Goal: Contribute content: Contribute content

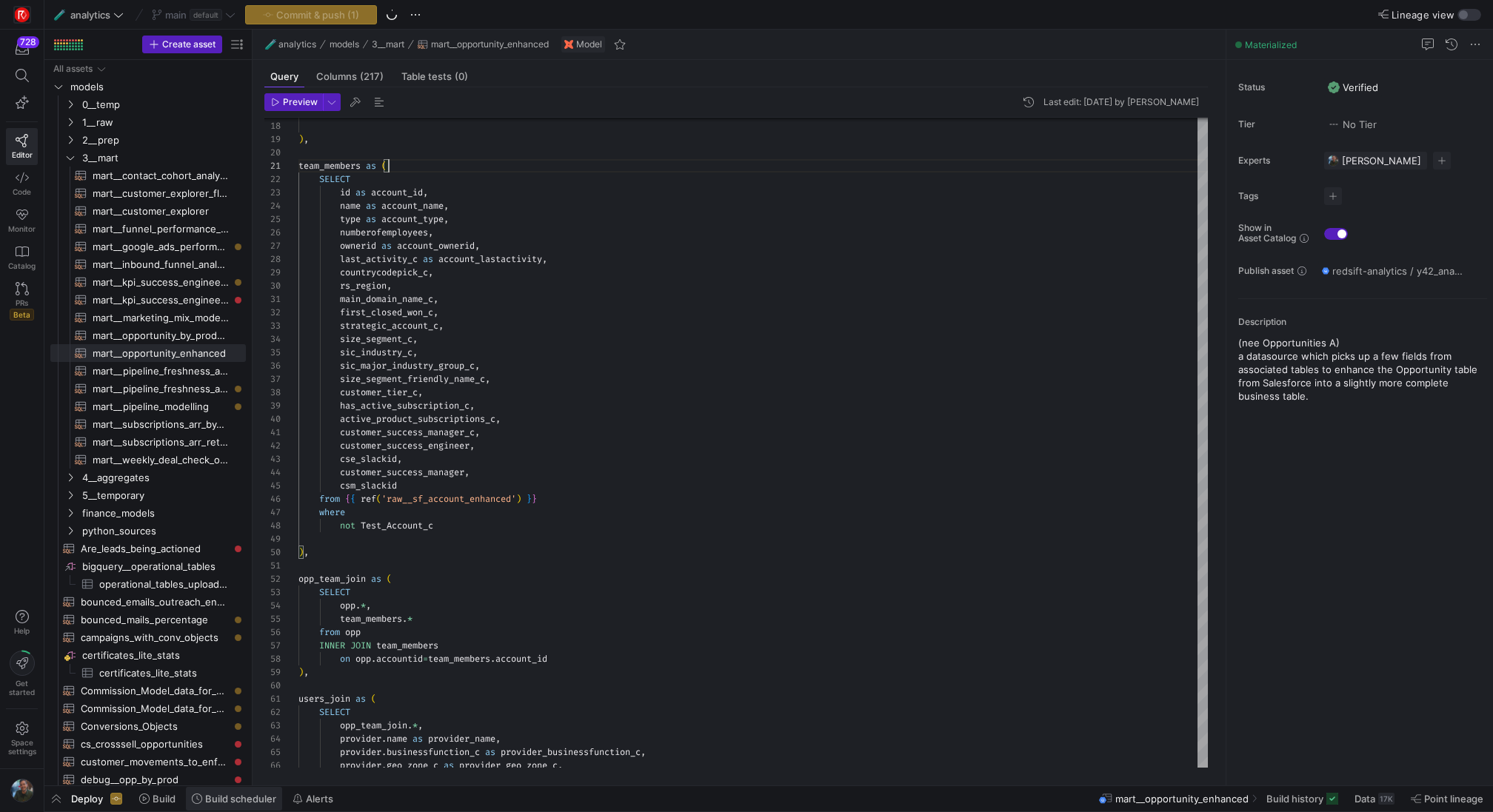
scroll to position [0, 90]
click at [228, 800] on span "Build scheduler" at bounding box center [240, 798] width 71 height 12
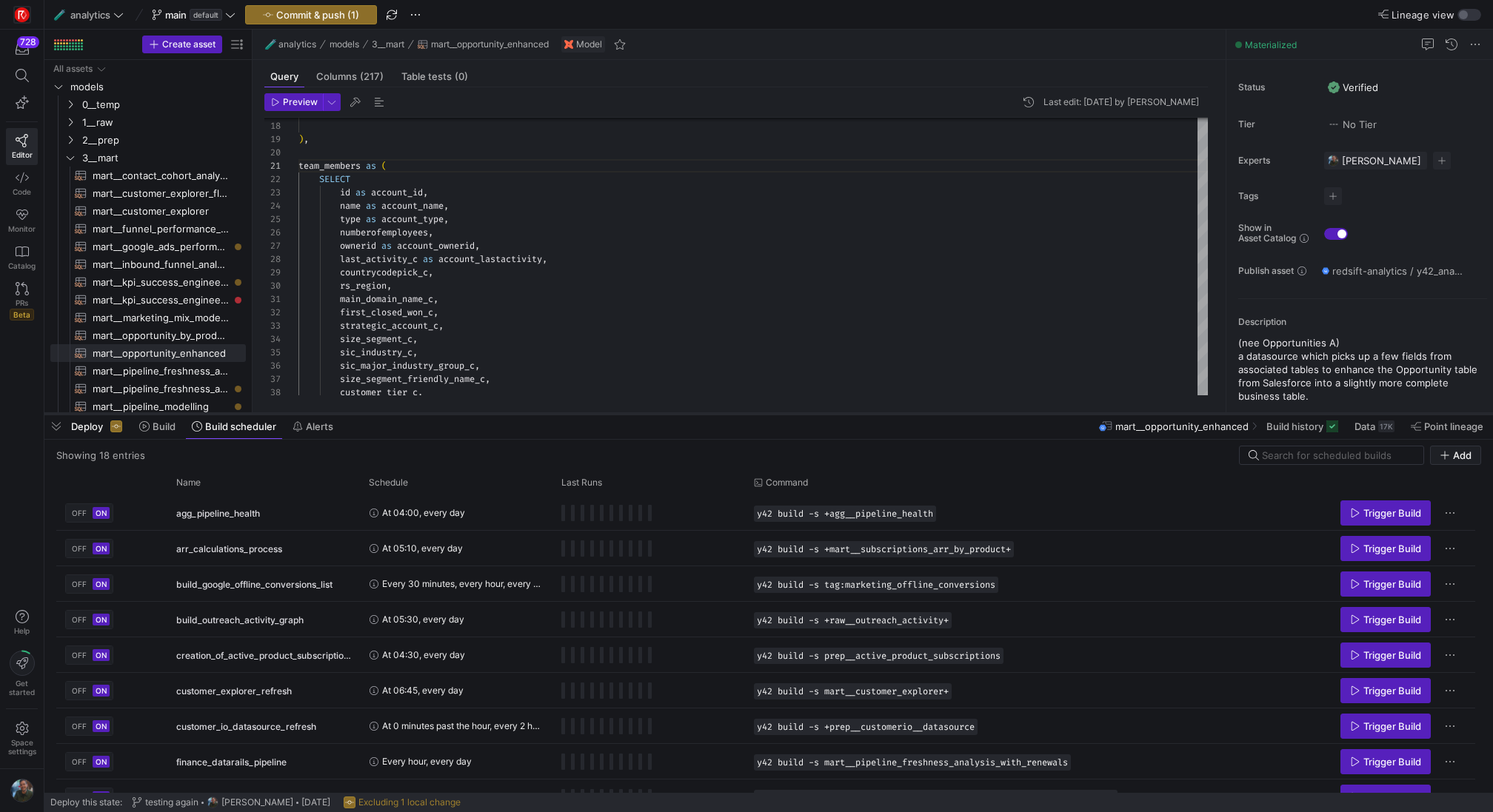
drag, startPoint x: 439, startPoint y: 541, endPoint x: 474, endPoint y: 413, distance: 132.7
click at [474, 413] on div at bounding box center [769, 413] width 1448 height 6
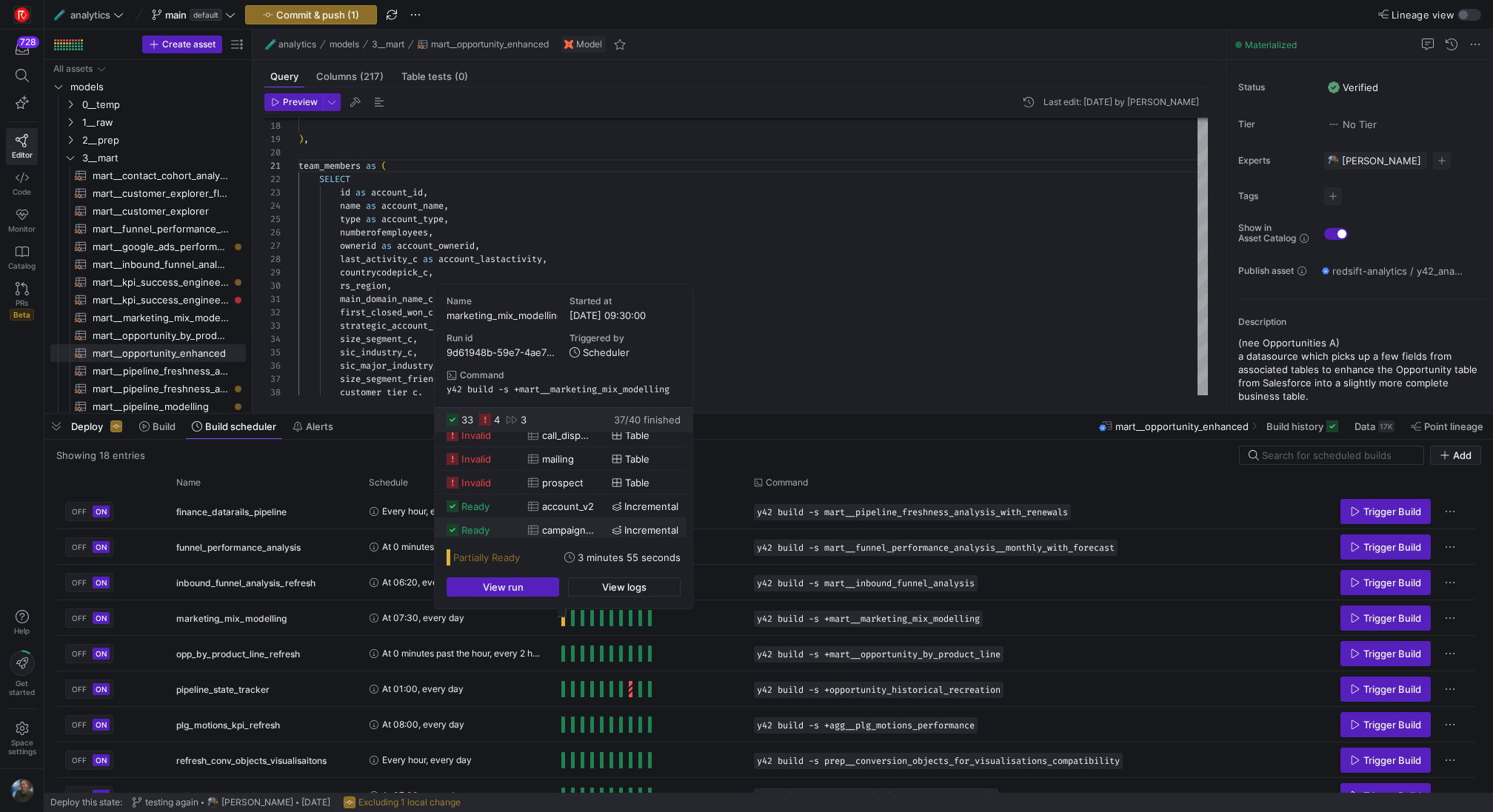
scroll to position [513, 0]
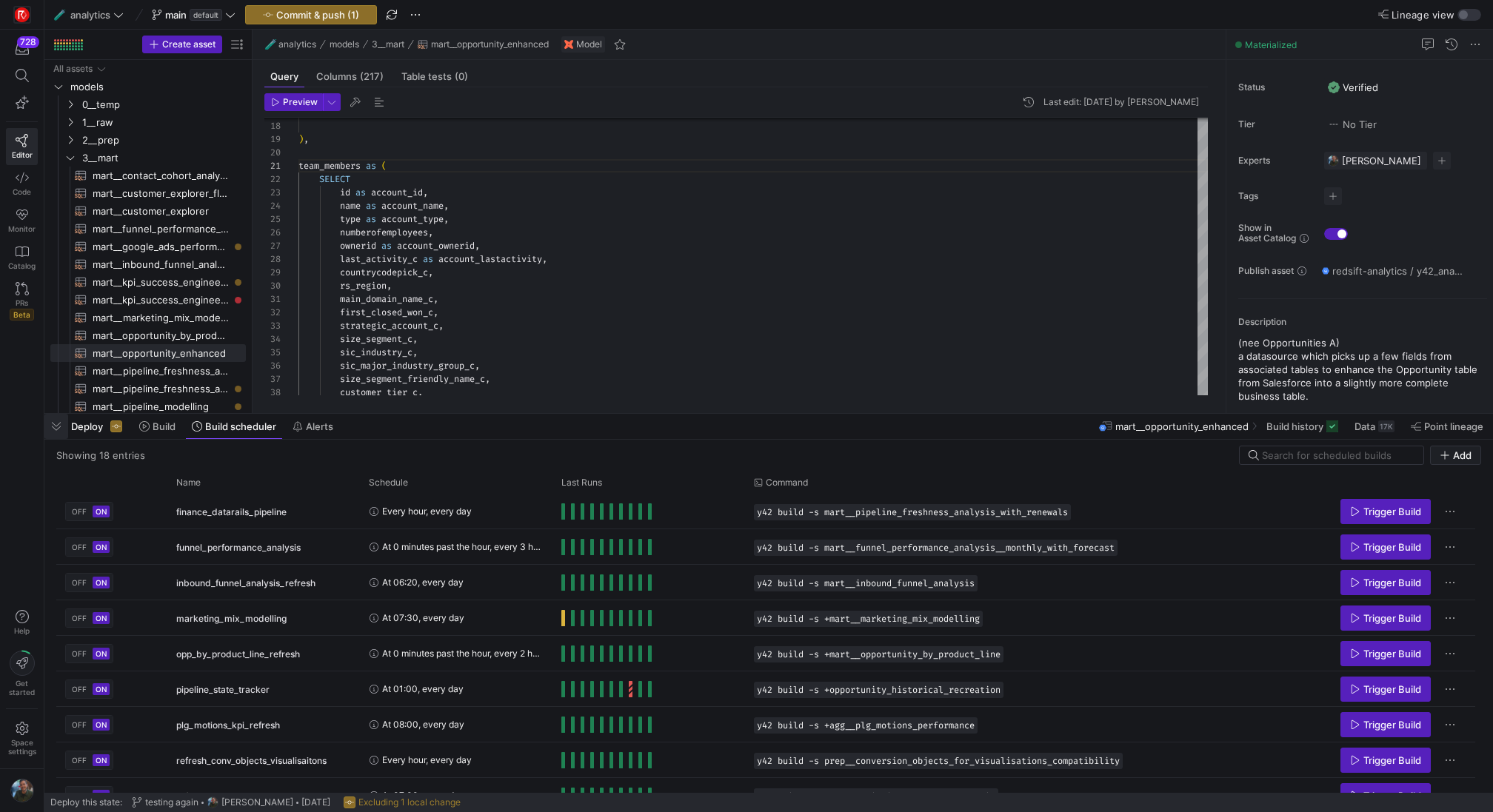
click at [62, 435] on span "button" at bounding box center [56, 425] width 24 height 25
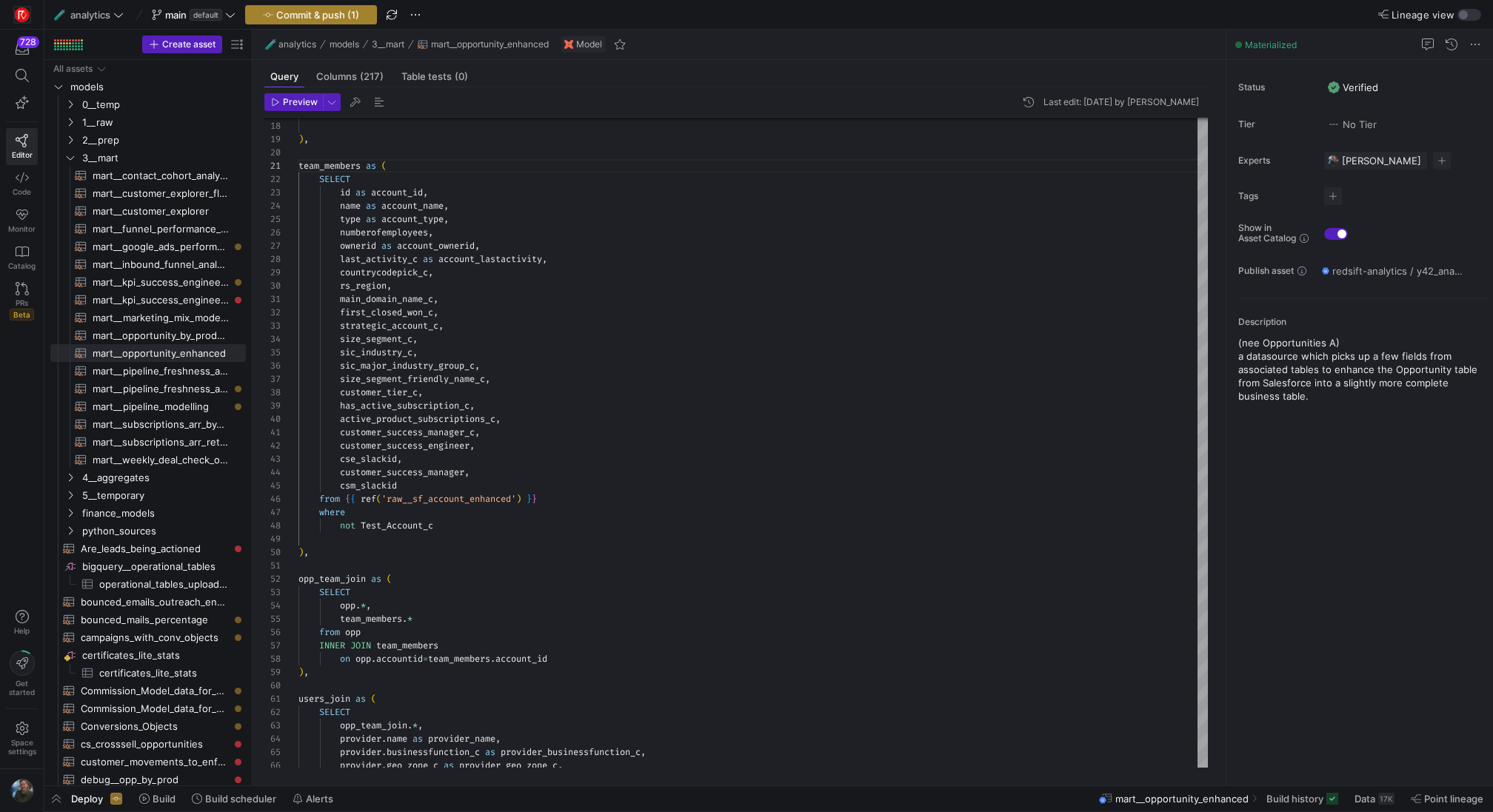
click at [326, 21] on span "button" at bounding box center [311, 15] width 131 height 18
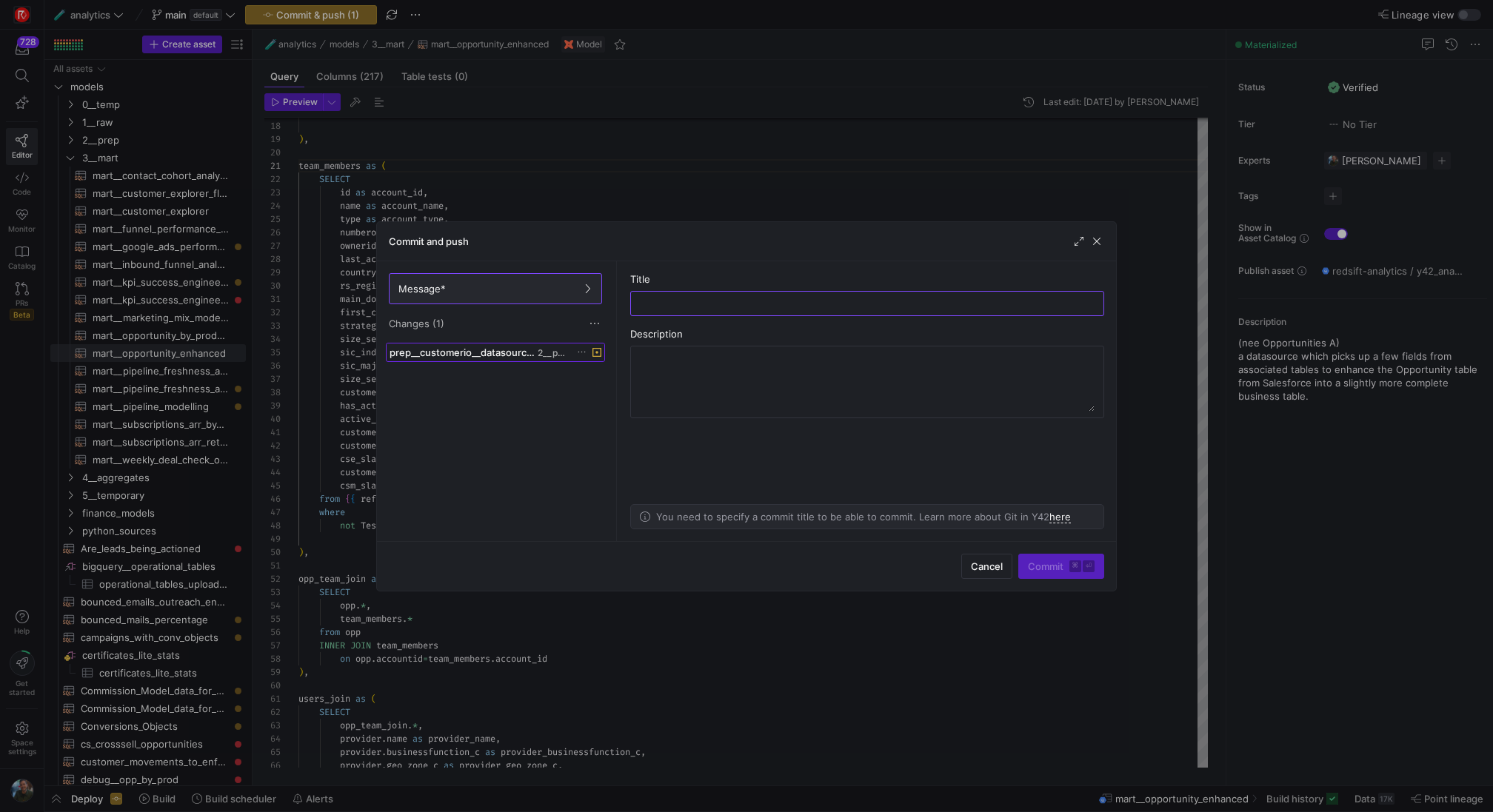
click at [500, 354] on span "prep__customerio__datasource.sql" at bounding box center [462, 352] width 145 height 12
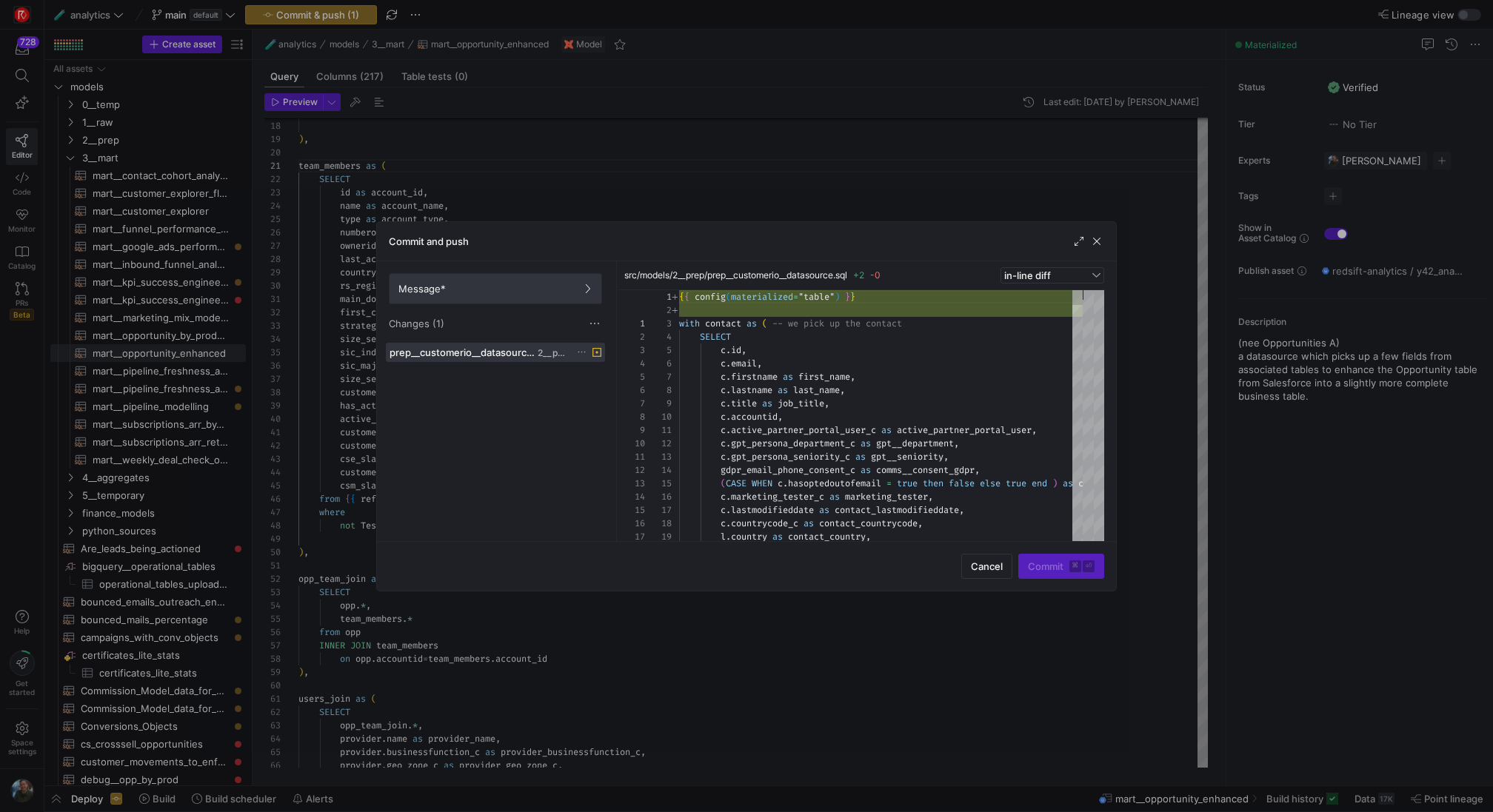
click at [538, 292] on span "Message*" at bounding box center [496, 289] width 194 height 12
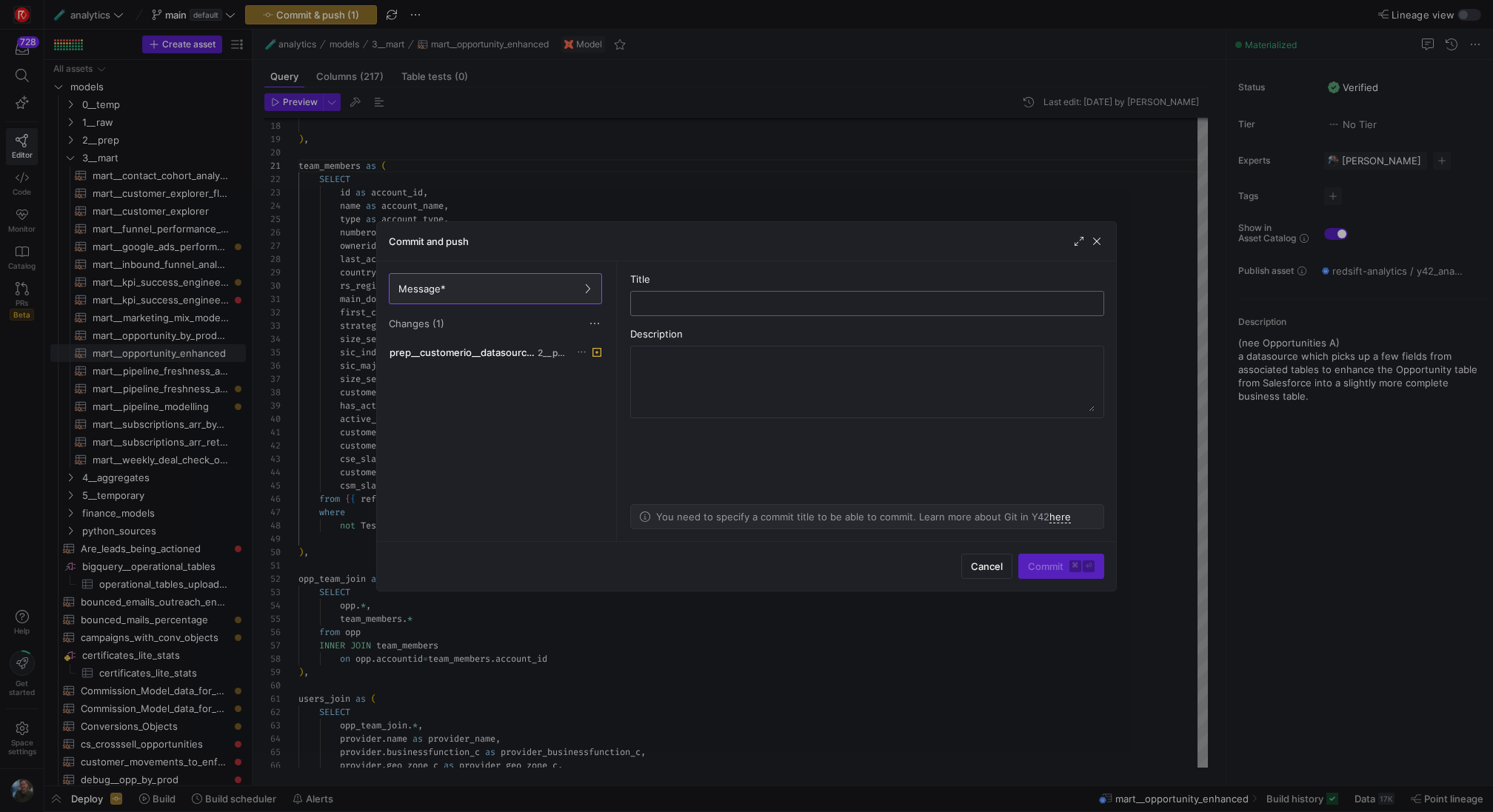
click at [679, 306] on input "text" at bounding box center [867, 304] width 448 height 12
type input "changed CIO config to a table for resillience on the CIO side"
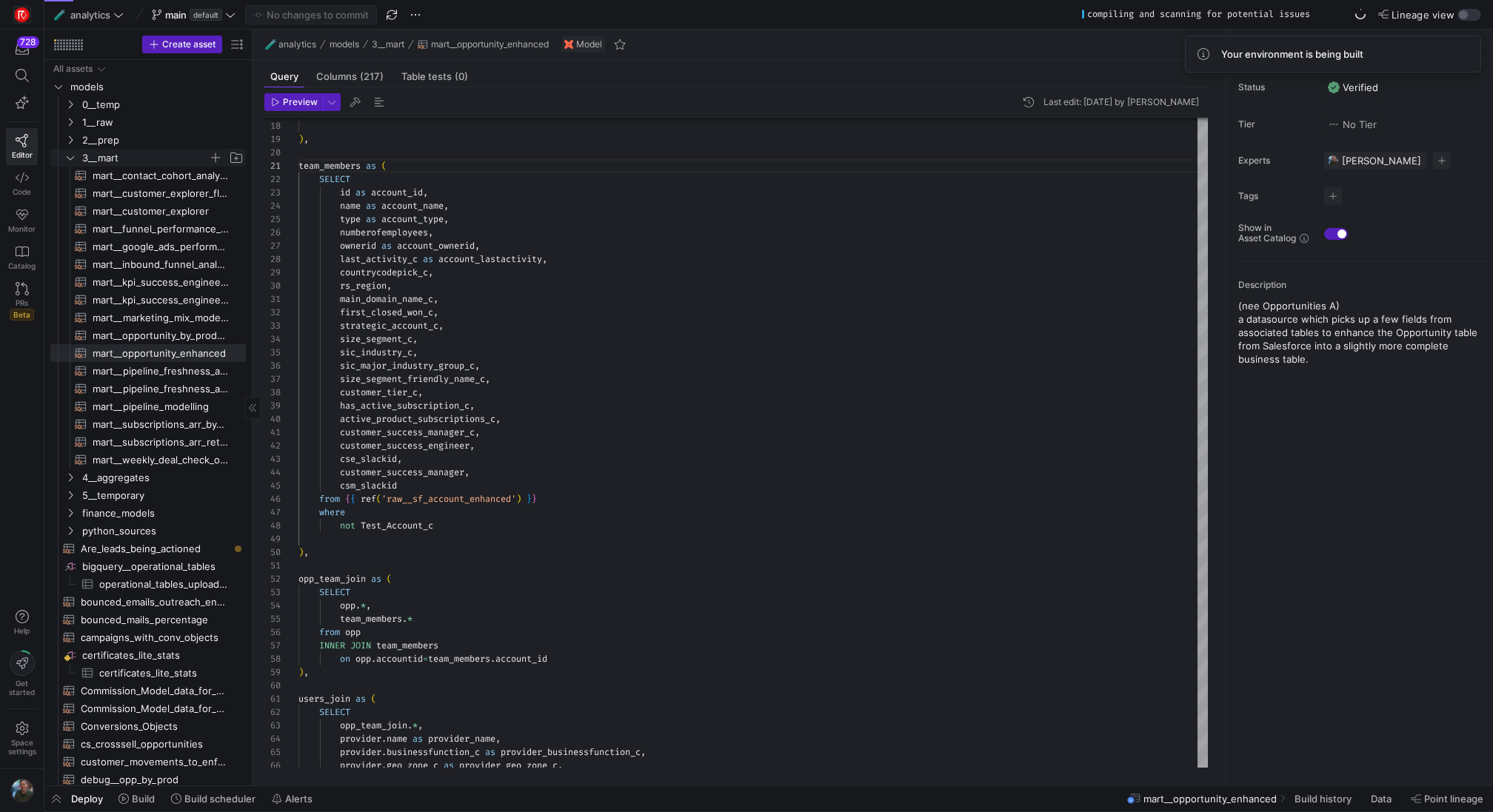
click at [74, 155] on icon "Press SPACE to select this row." at bounding box center [70, 157] width 10 height 9
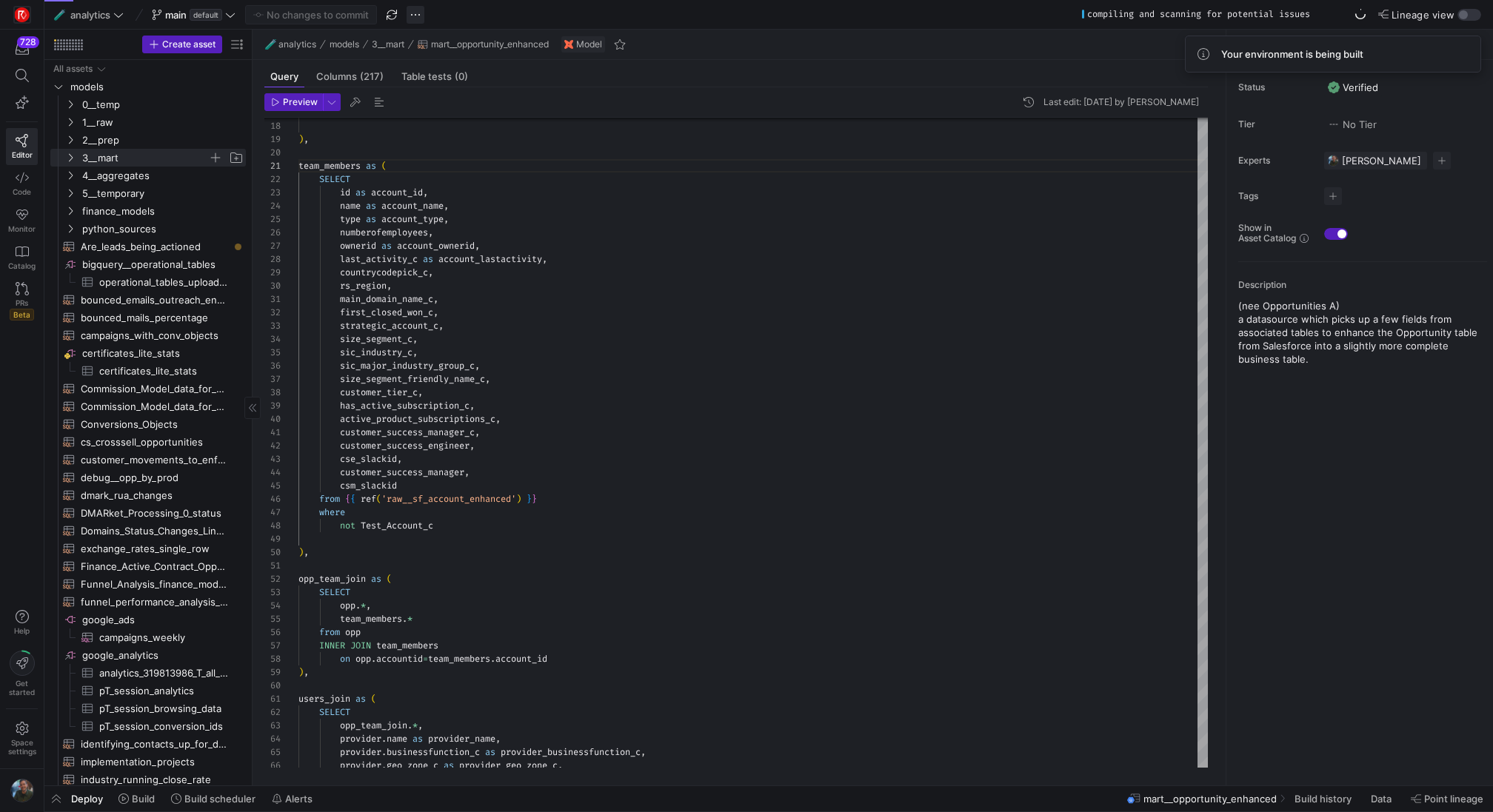
click at [423, 12] on span "button" at bounding box center [416, 15] width 18 height 18
click at [472, 86] on span "Open Git history" at bounding box center [467, 84] width 76 height 12
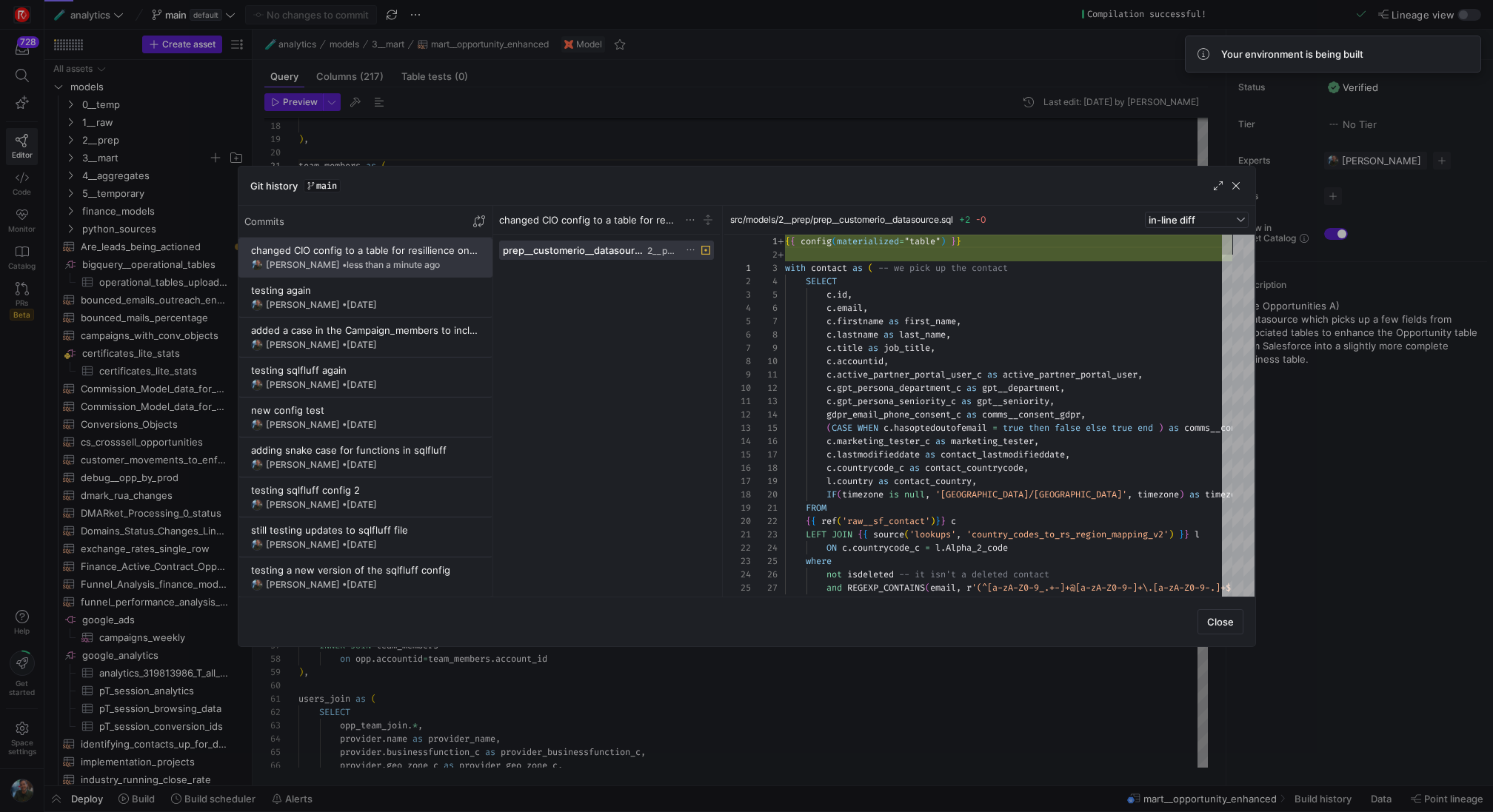
click at [586, 127] on div at bounding box center [746, 406] width 1493 height 812
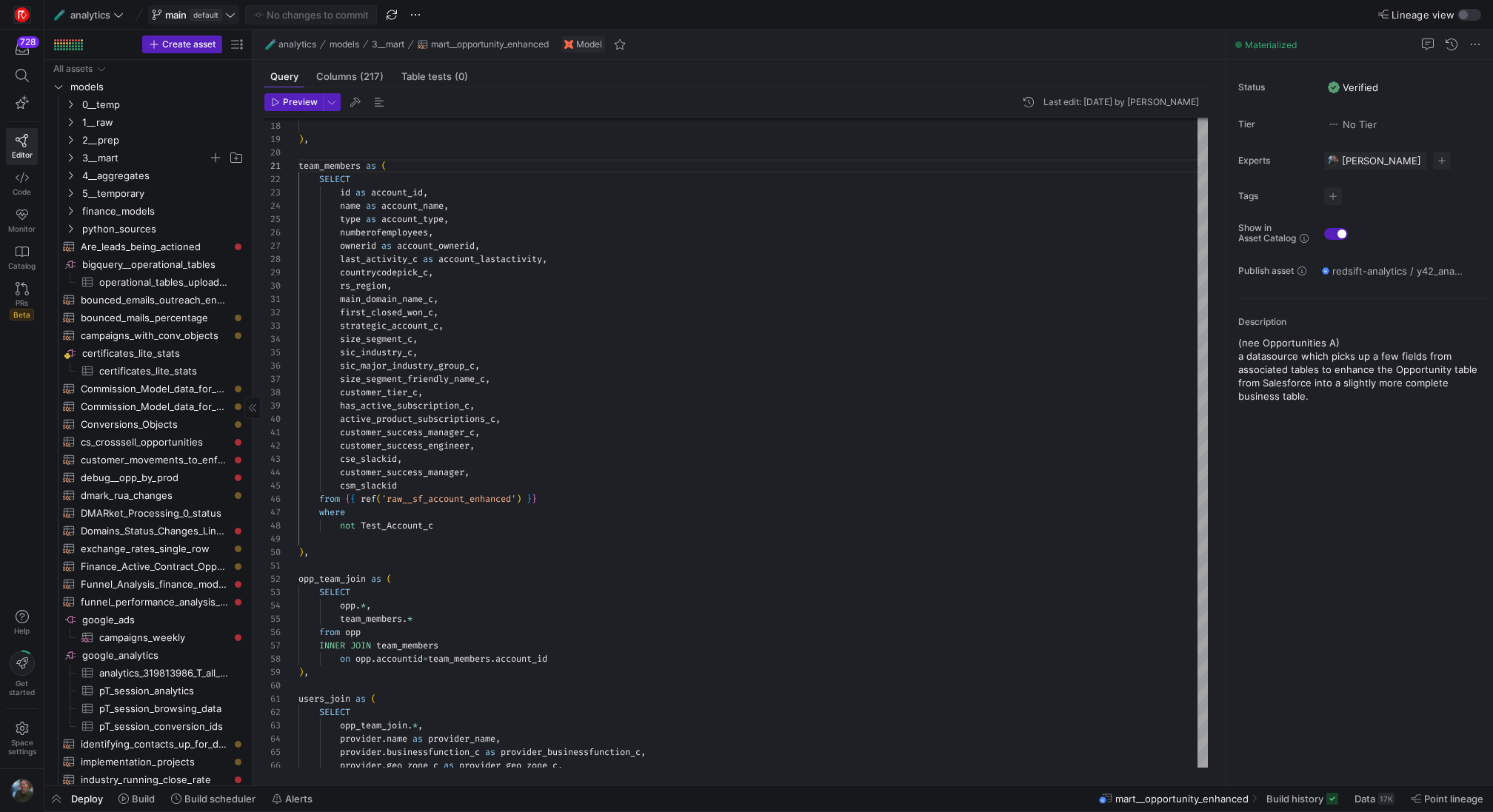
click at [192, 20] on span at bounding box center [193, 15] width 90 height 18
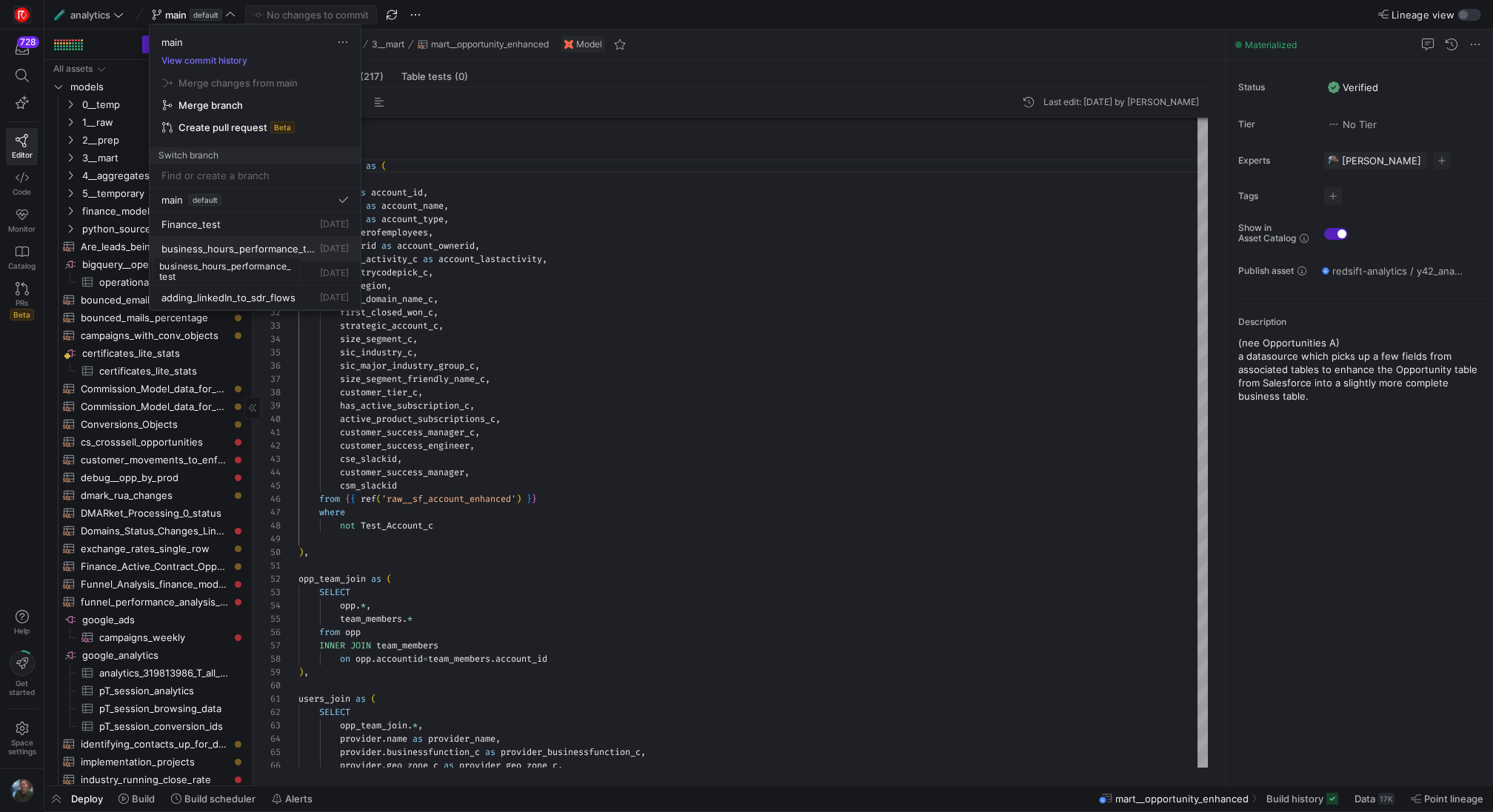
click at [264, 247] on span "business_hours_performance_test" at bounding box center [238, 248] width 155 height 12
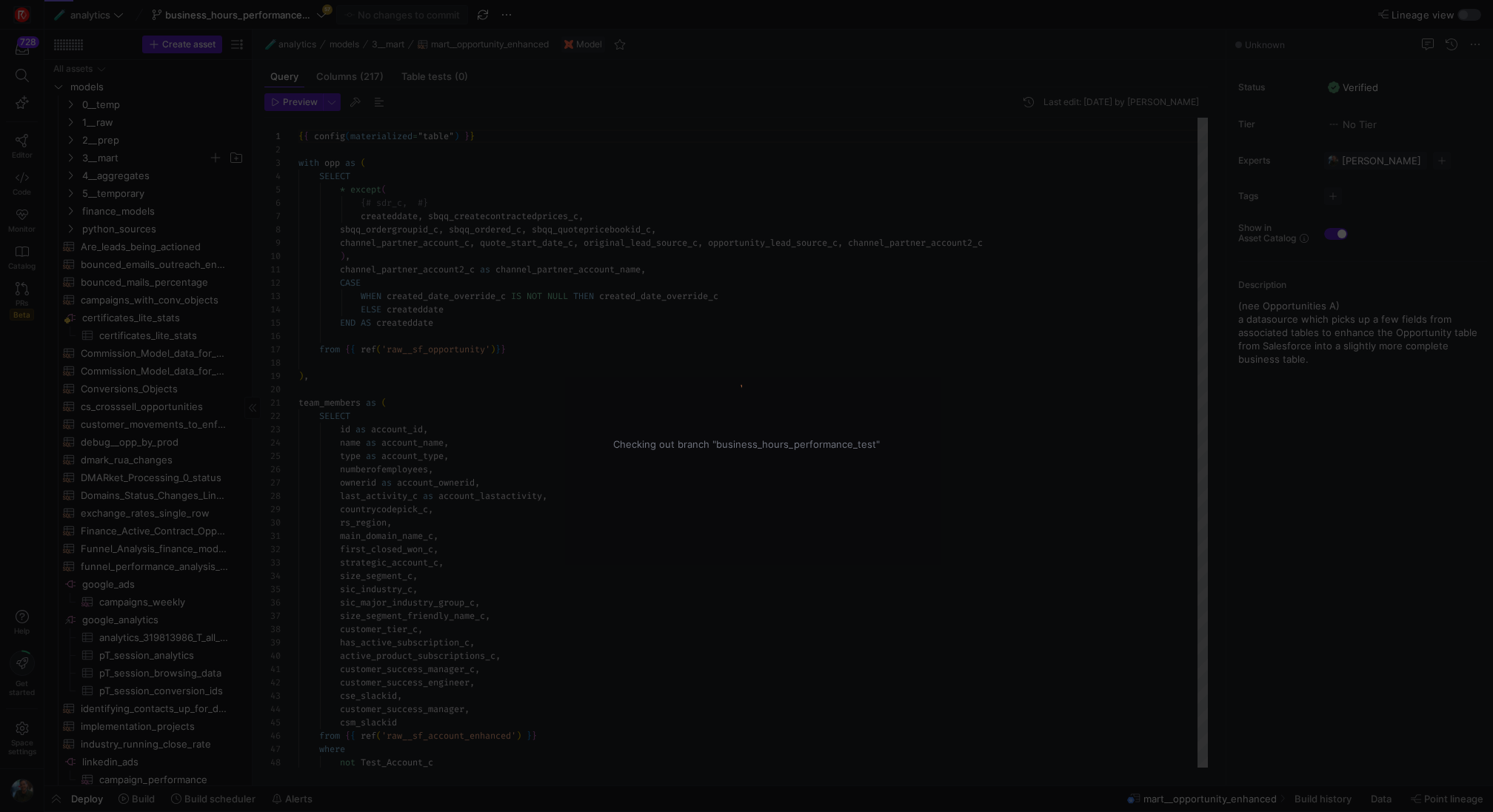
scroll to position [134, 0]
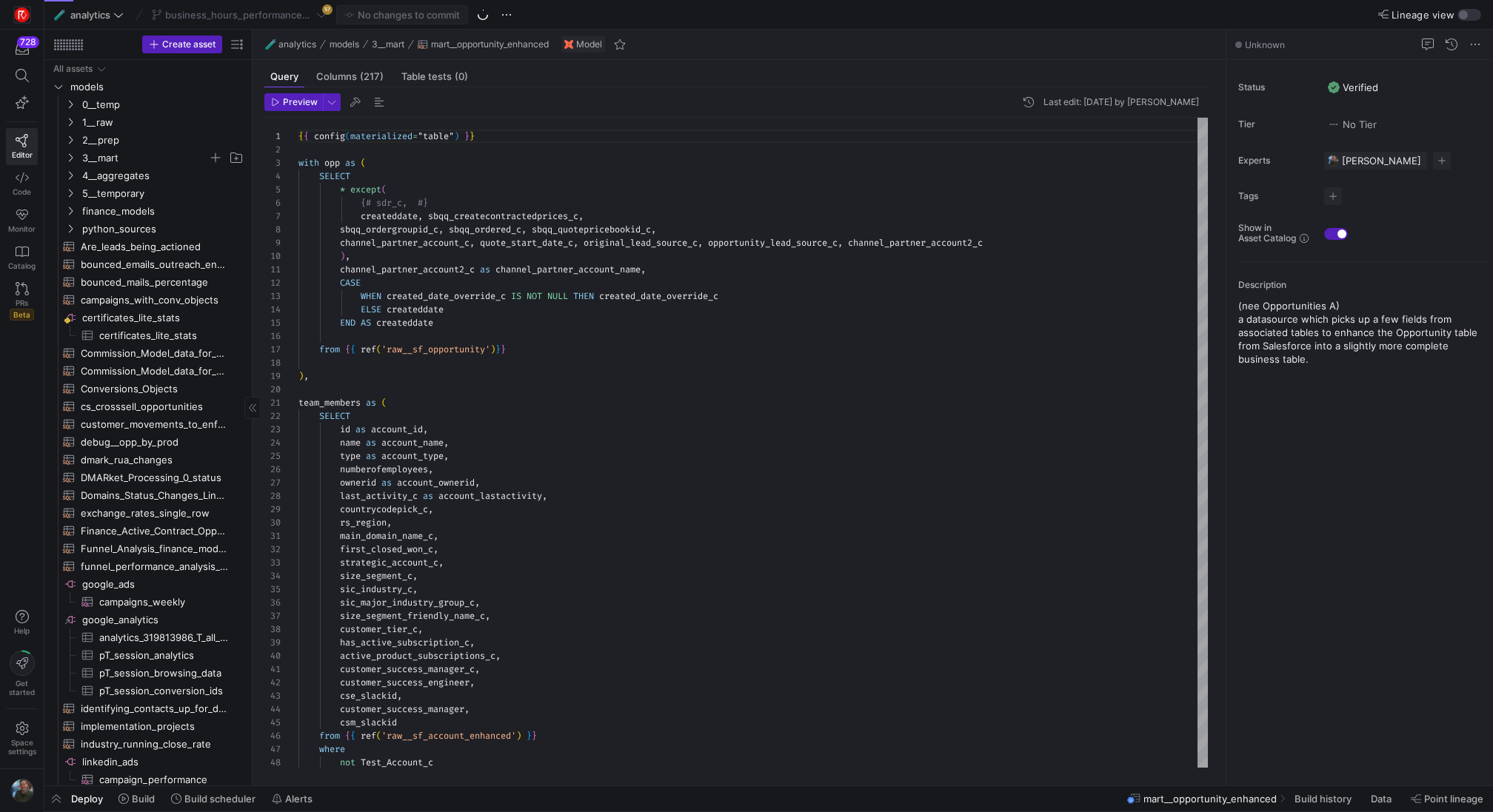
click at [283, 11] on div "business_hours_performance_test 57" at bounding box center [239, 14] width 182 height 19
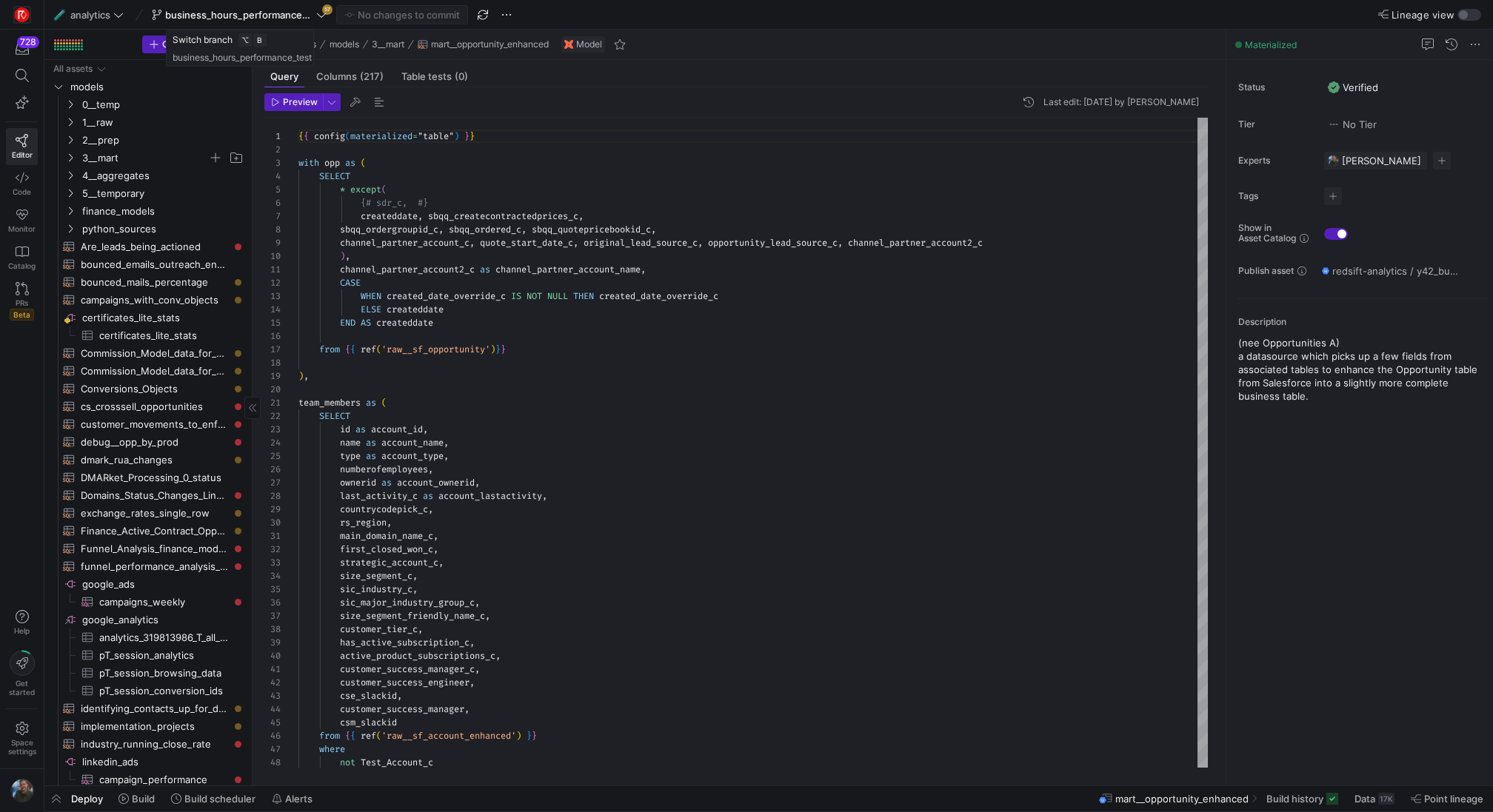
click at [283, 11] on span "business_hours_performance_test" at bounding box center [239, 15] width 148 height 12
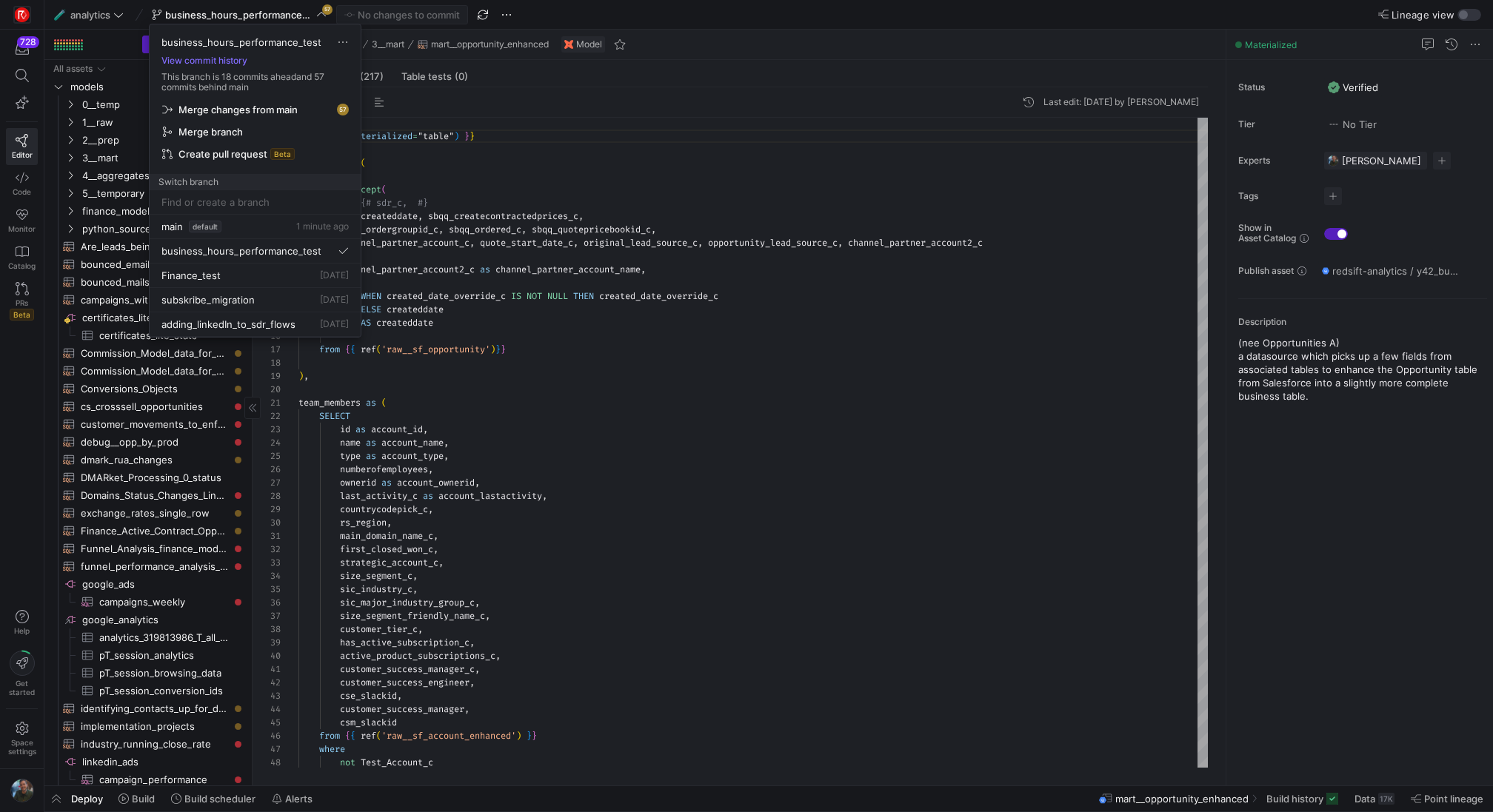
click at [275, 108] on span "Merge changes from main" at bounding box center [237, 110] width 119 height 12
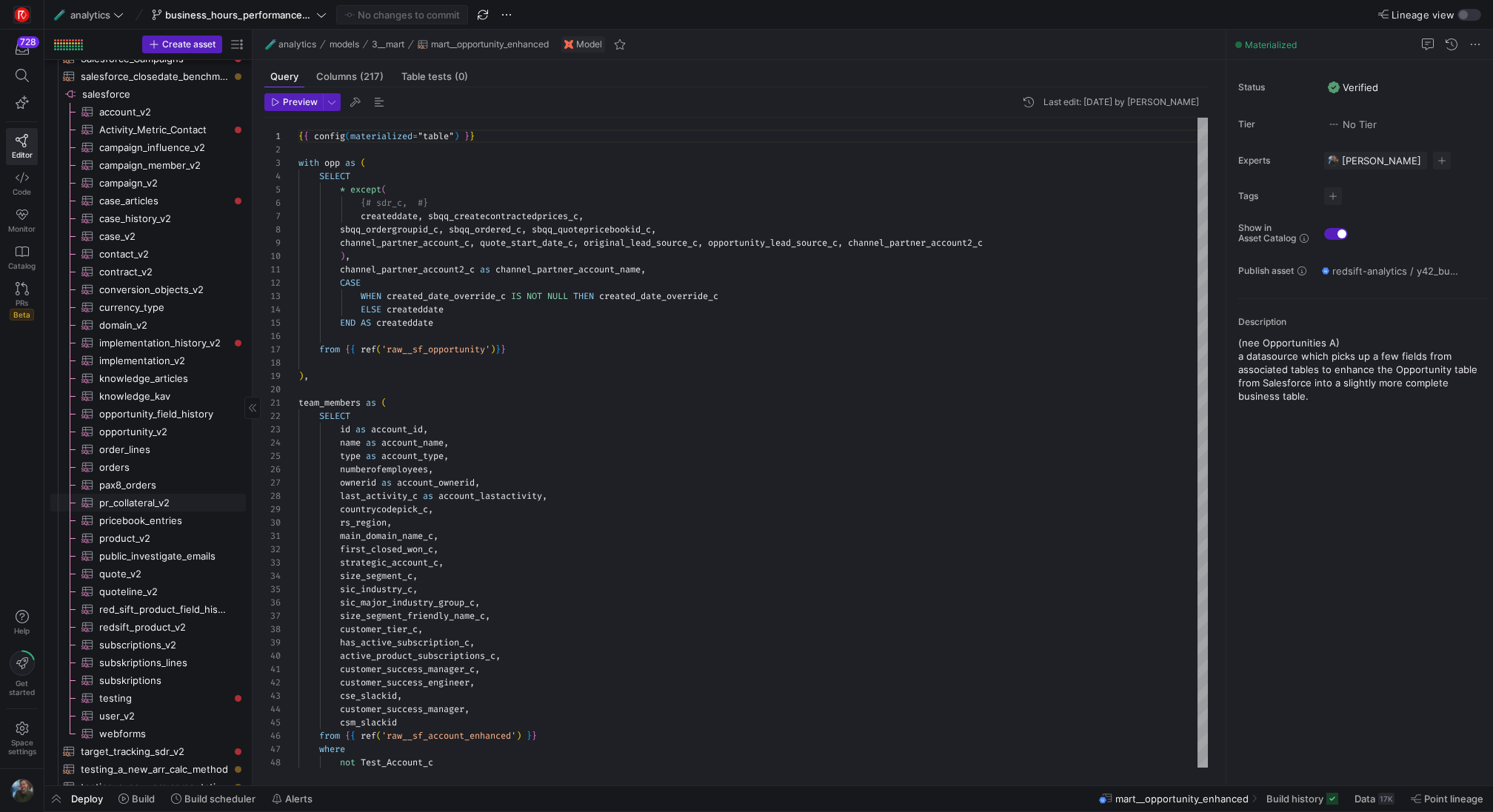
scroll to position [1619, 0]
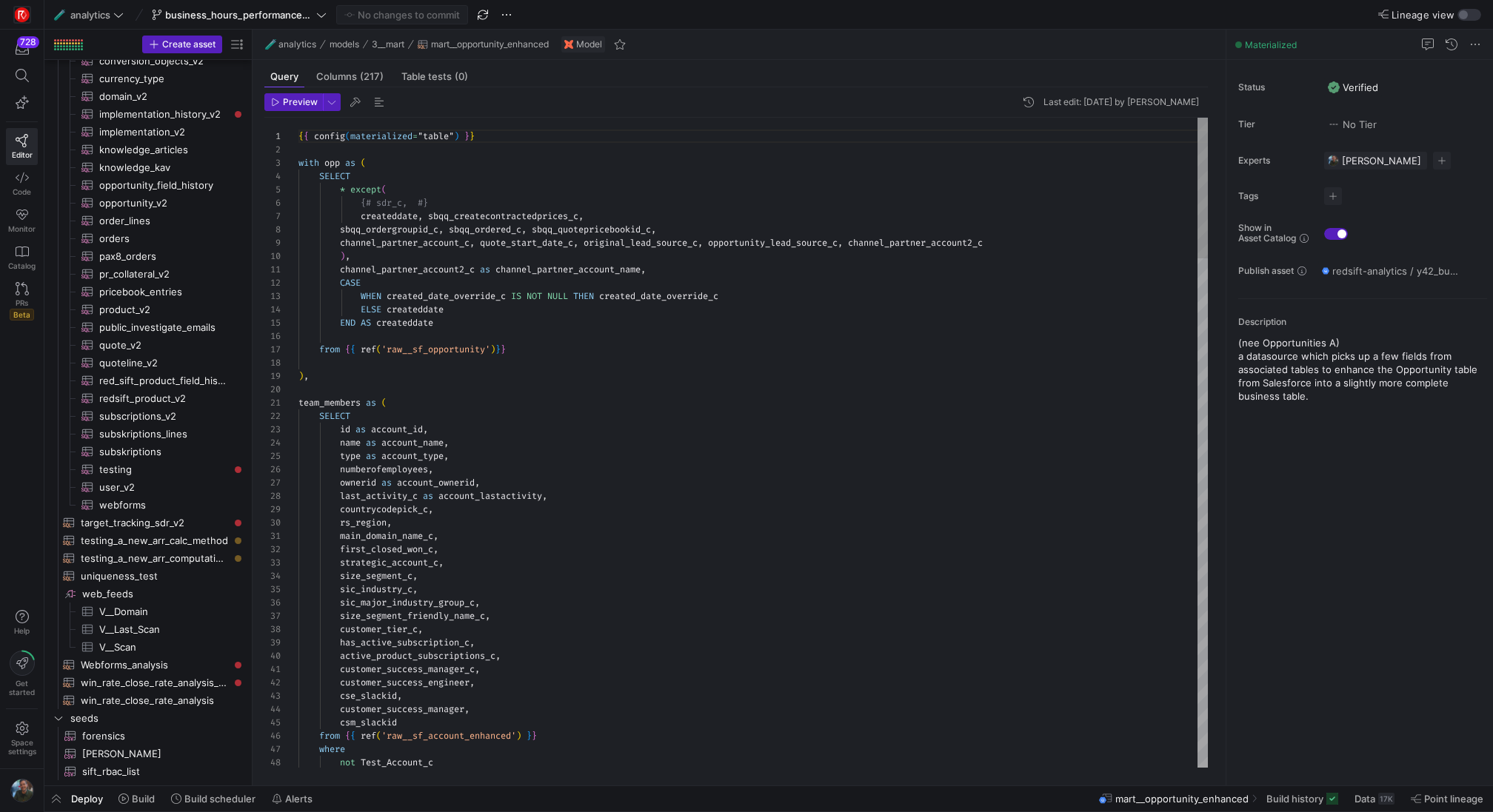
type textarea "team_members as ( SELECT id as account_id, name as account_name, type as accoun…"
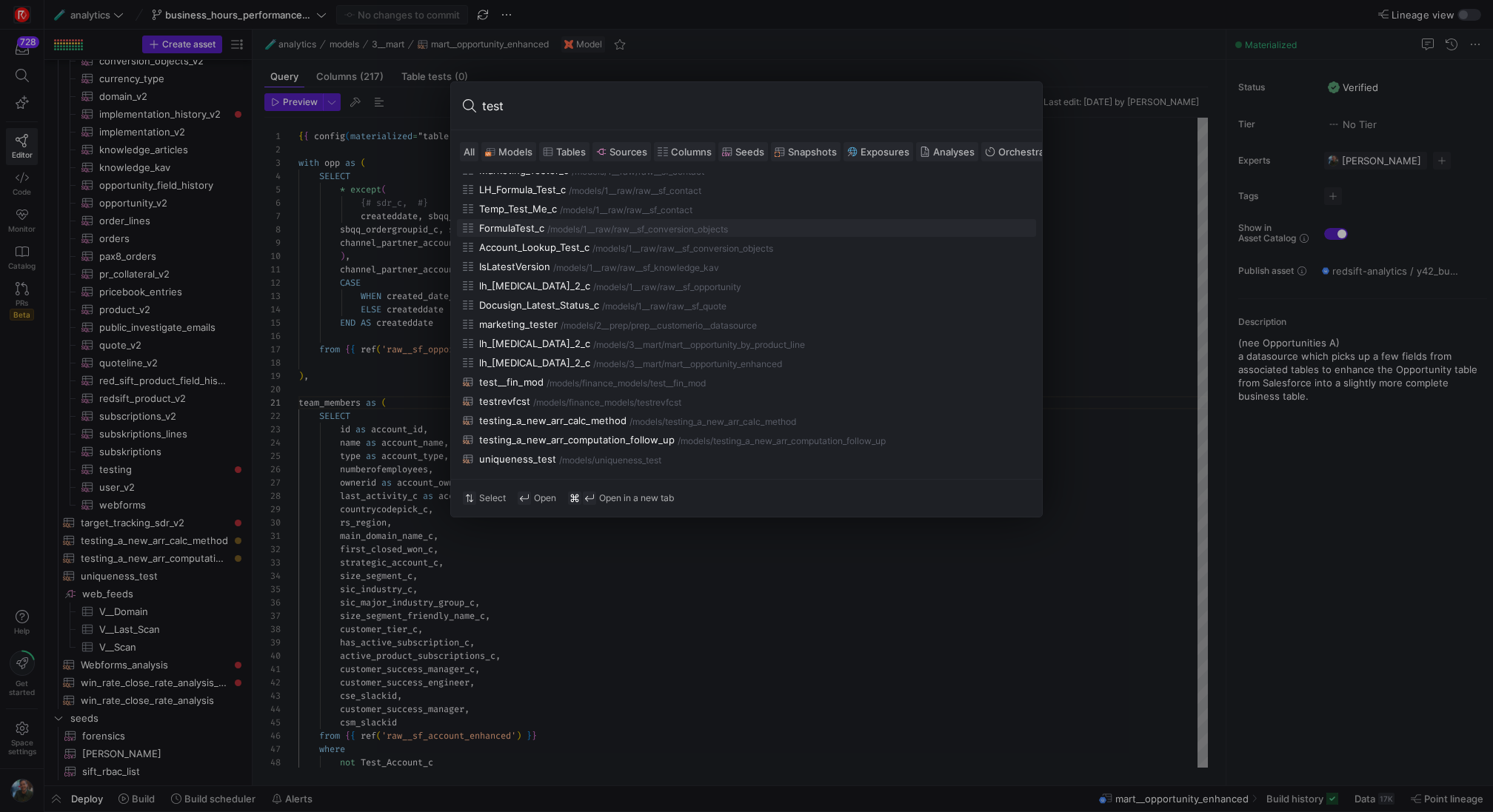
scroll to position [0, 0]
click at [516, 145] on span "Models" at bounding box center [515, 151] width 34 height 12
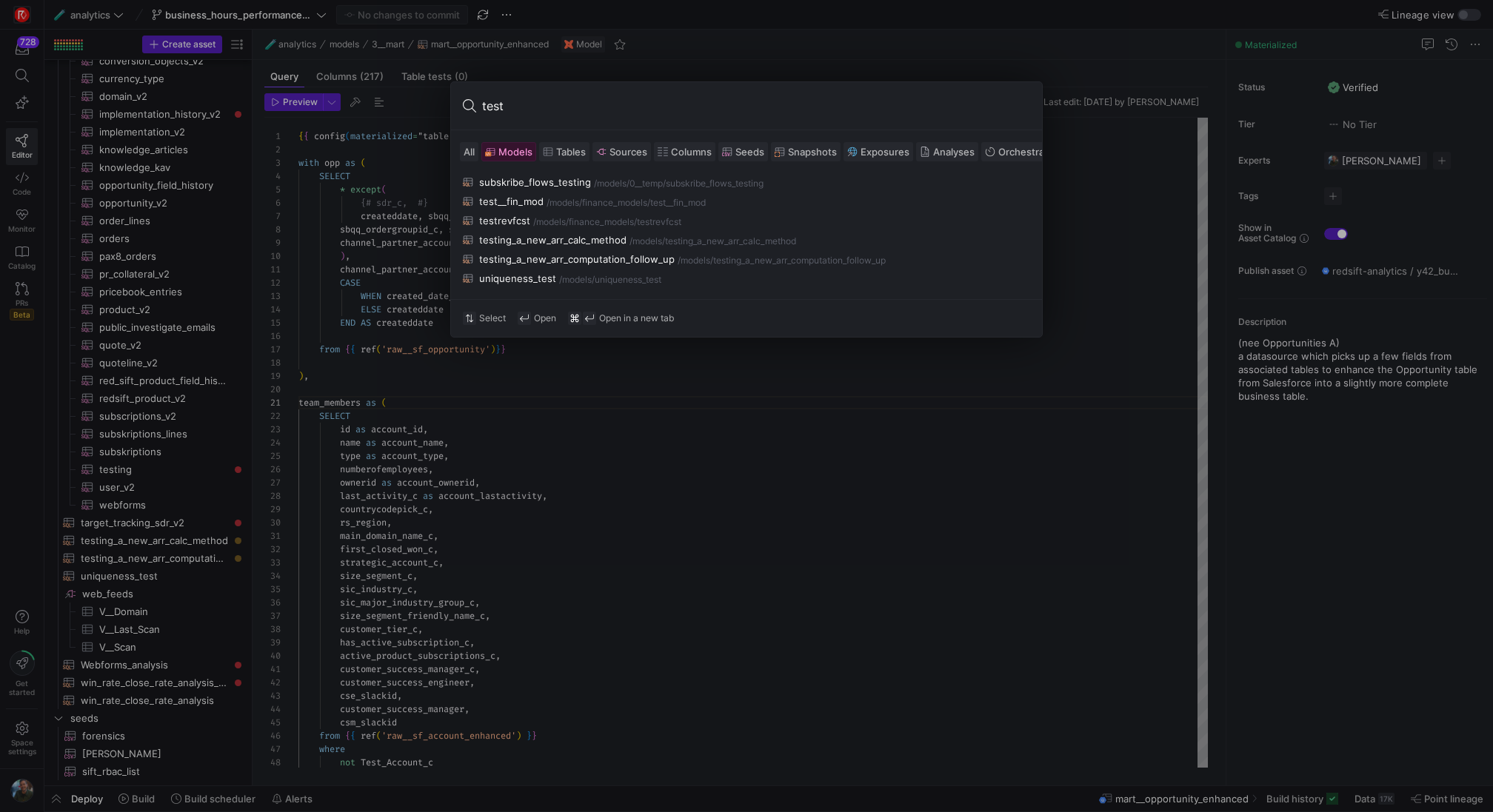
click at [537, 103] on input "test" at bounding box center [756, 106] width 548 height 24
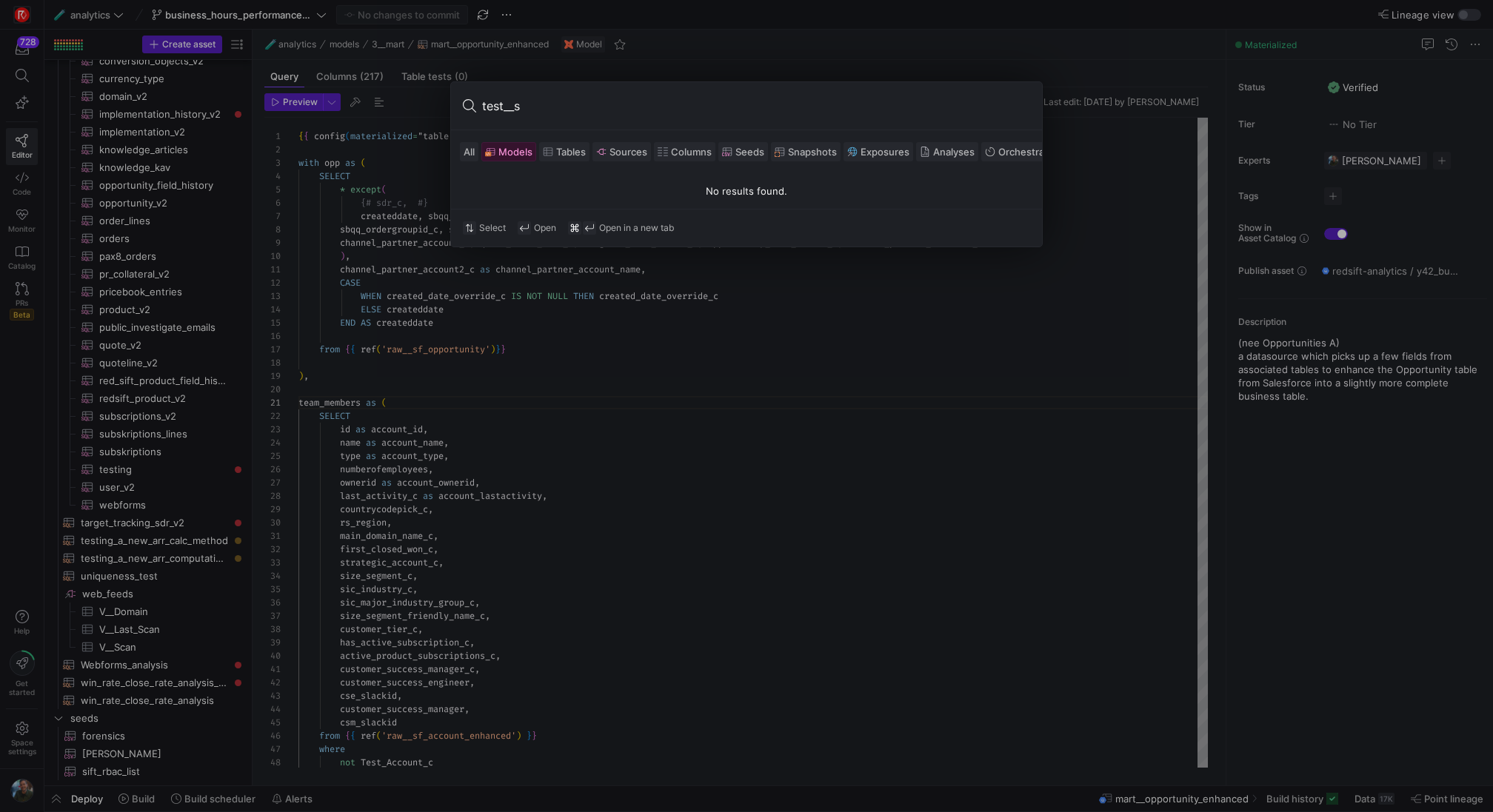
type input "test__s"
click at [767, 59] on div at bounding box center [746, 406] width 1493 height 812
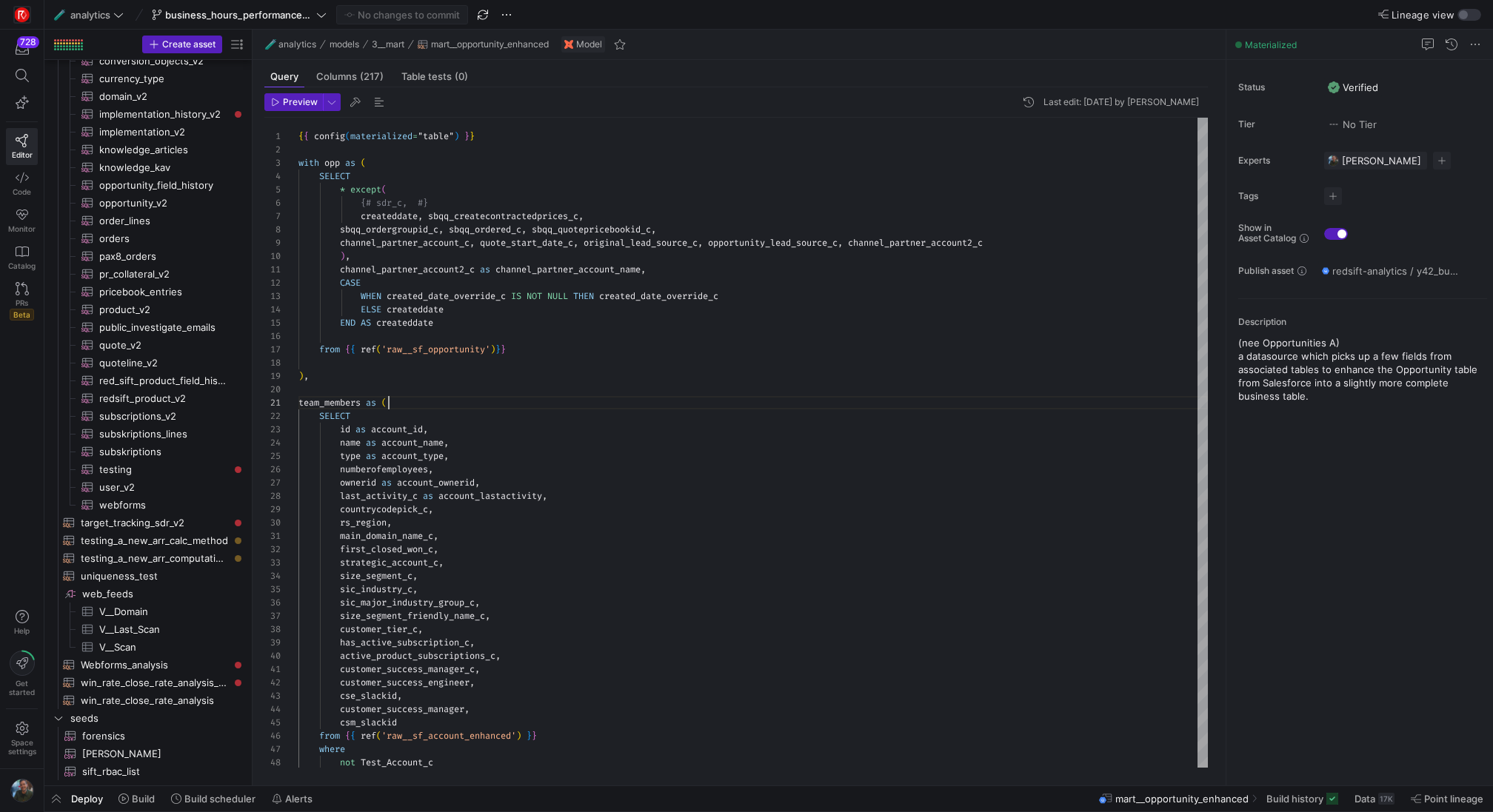
scroll to position [0, 90]
click at [241, 17] on span "business_hours_performance_test" at bounding box center [239, 15] width 148 height 12
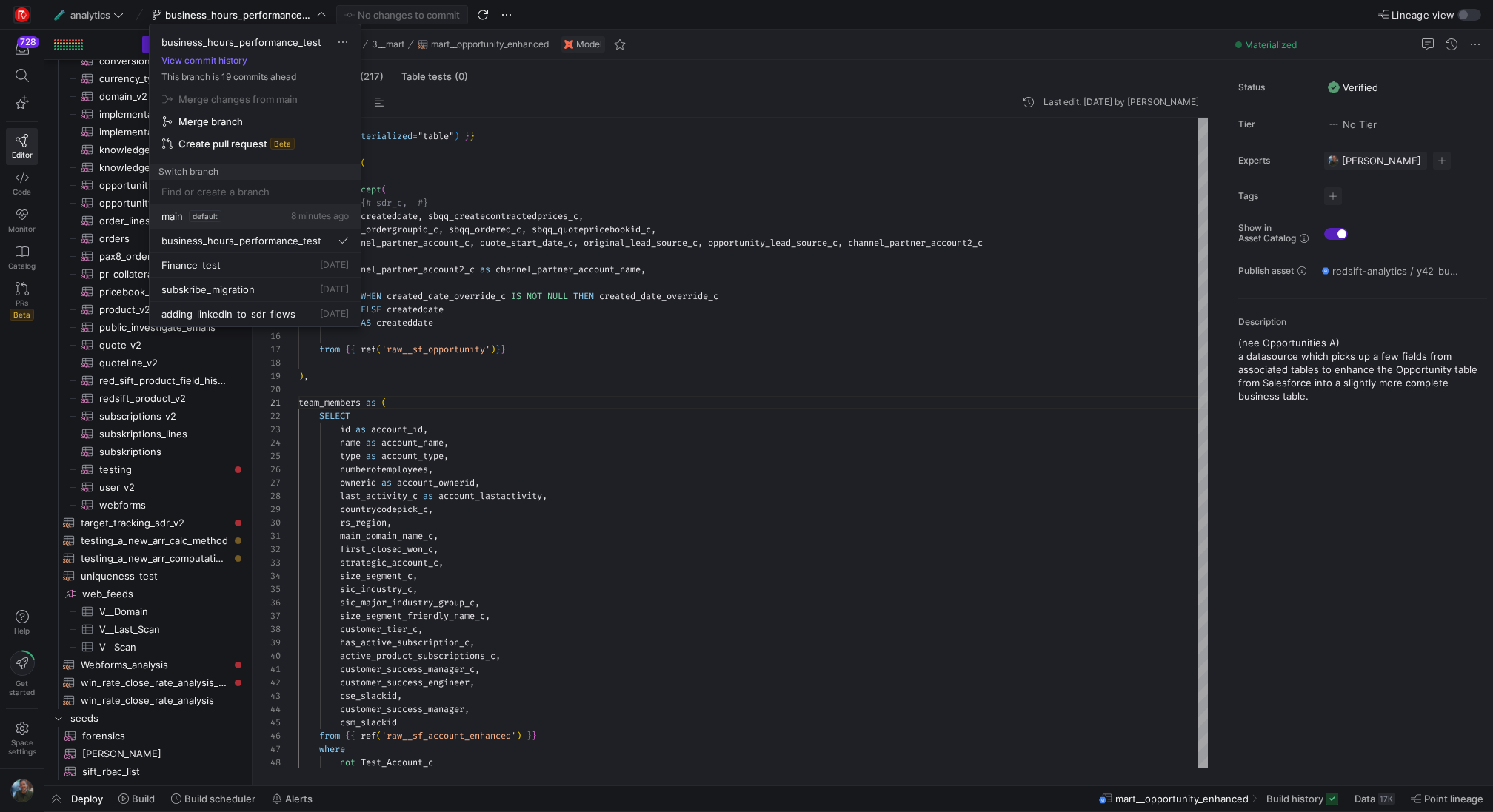
click at [251, 215] on div "main default 8 minutes ago" at bounding box center [254, 217] width 187 height 12
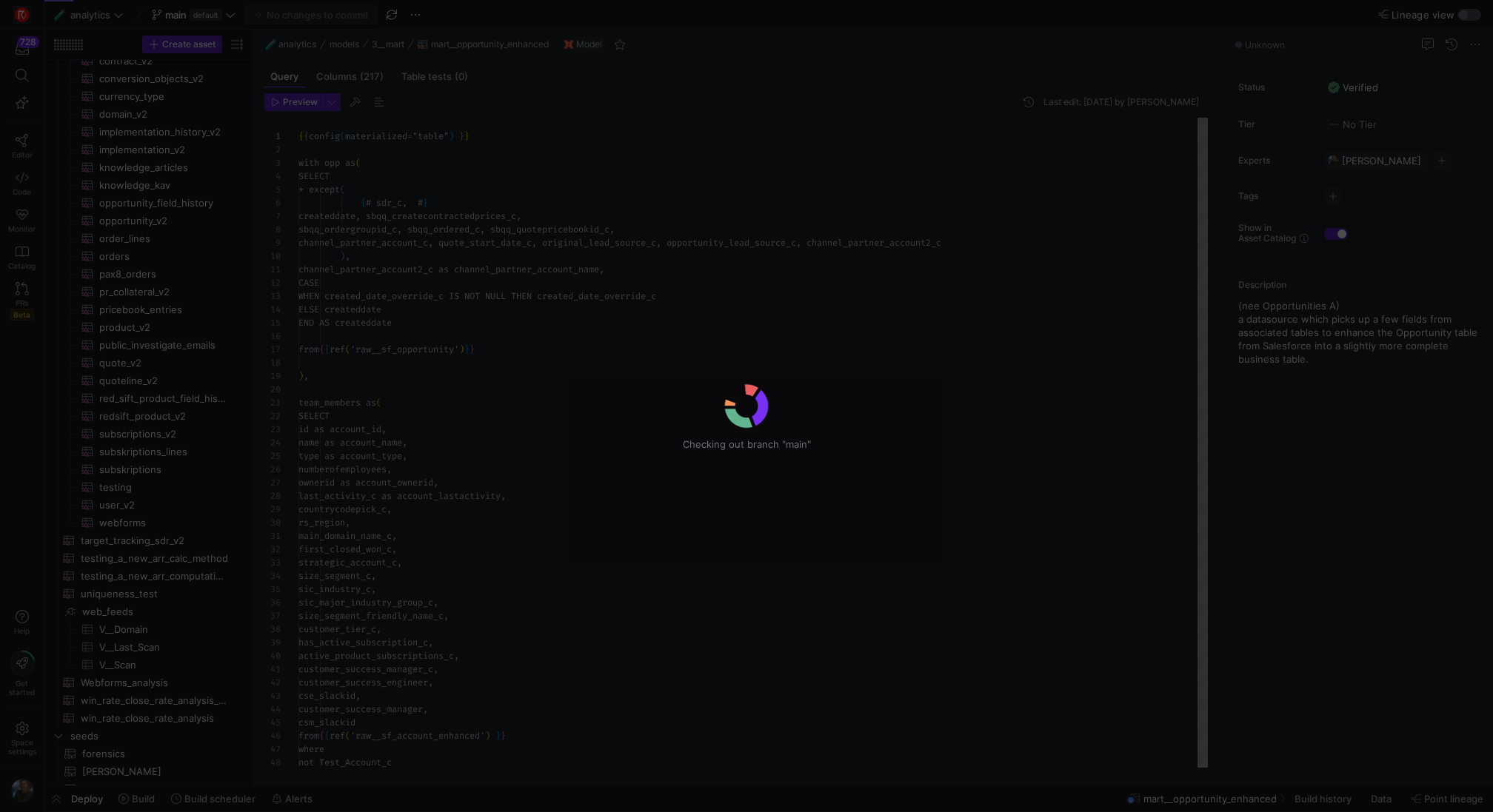
scroll to position [134, 0]
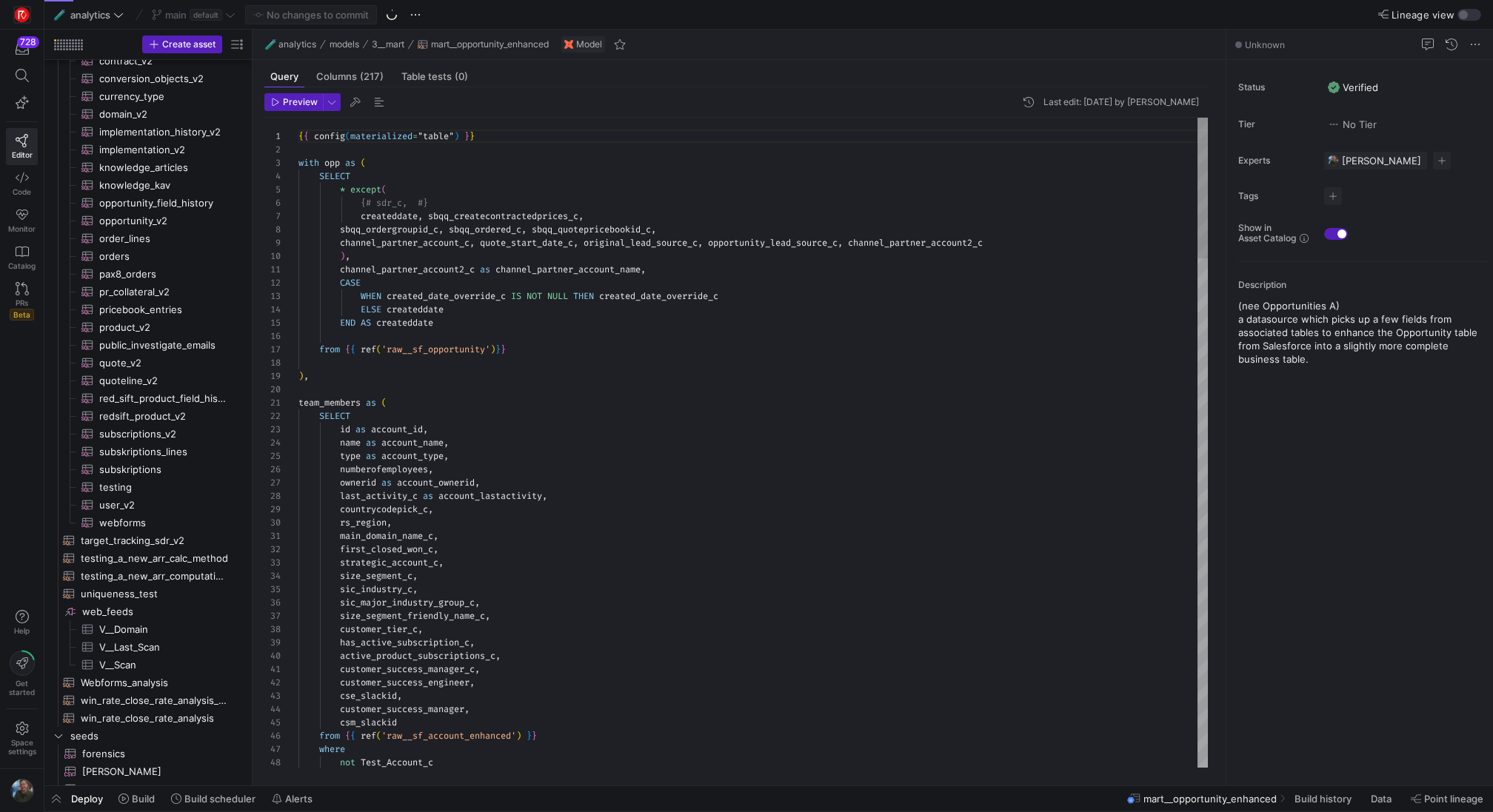
type textarea "channel_partner_account2_c as channel_partner_account_name, CASE WHEN created_d…"
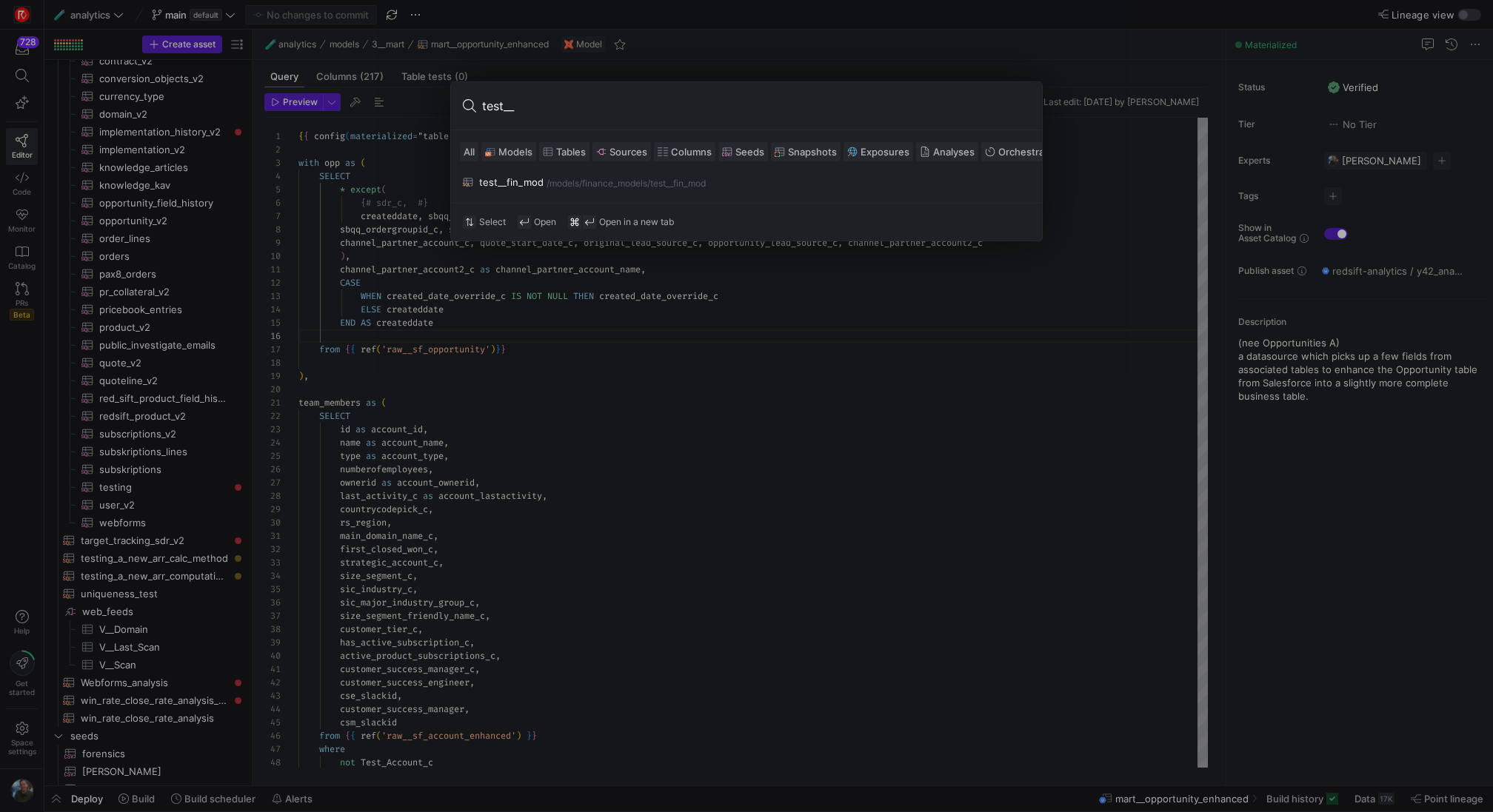
type input "test__"
click at [515, 146] on span "Models" at bounding box center [515, 151] width 34 height 12
click at [759, 323] on div at bounding box center [746, 406] width 1493 height 812
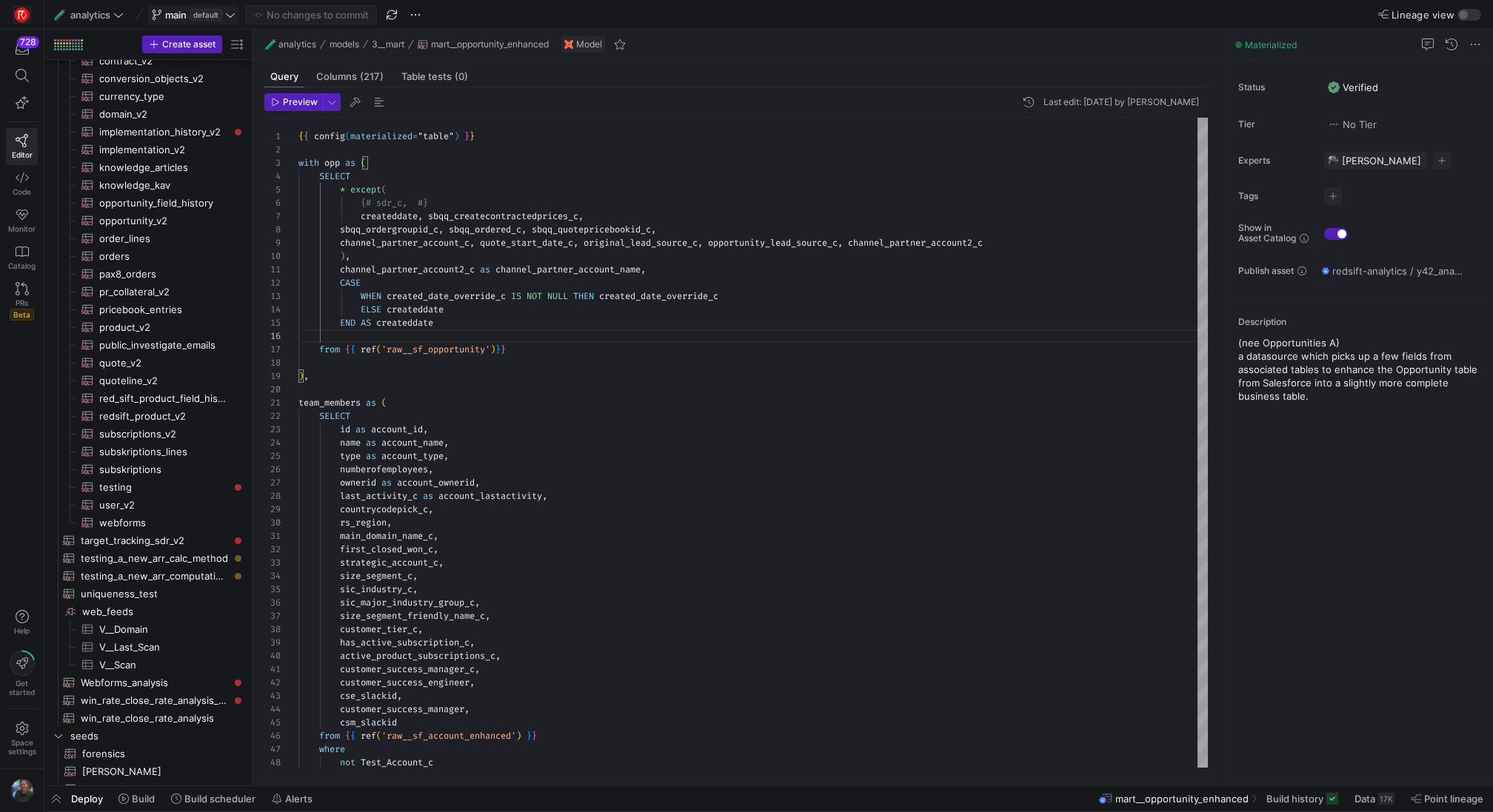
click at [233, 17] on icon at bounding box center [230, 15] width 10 height 10
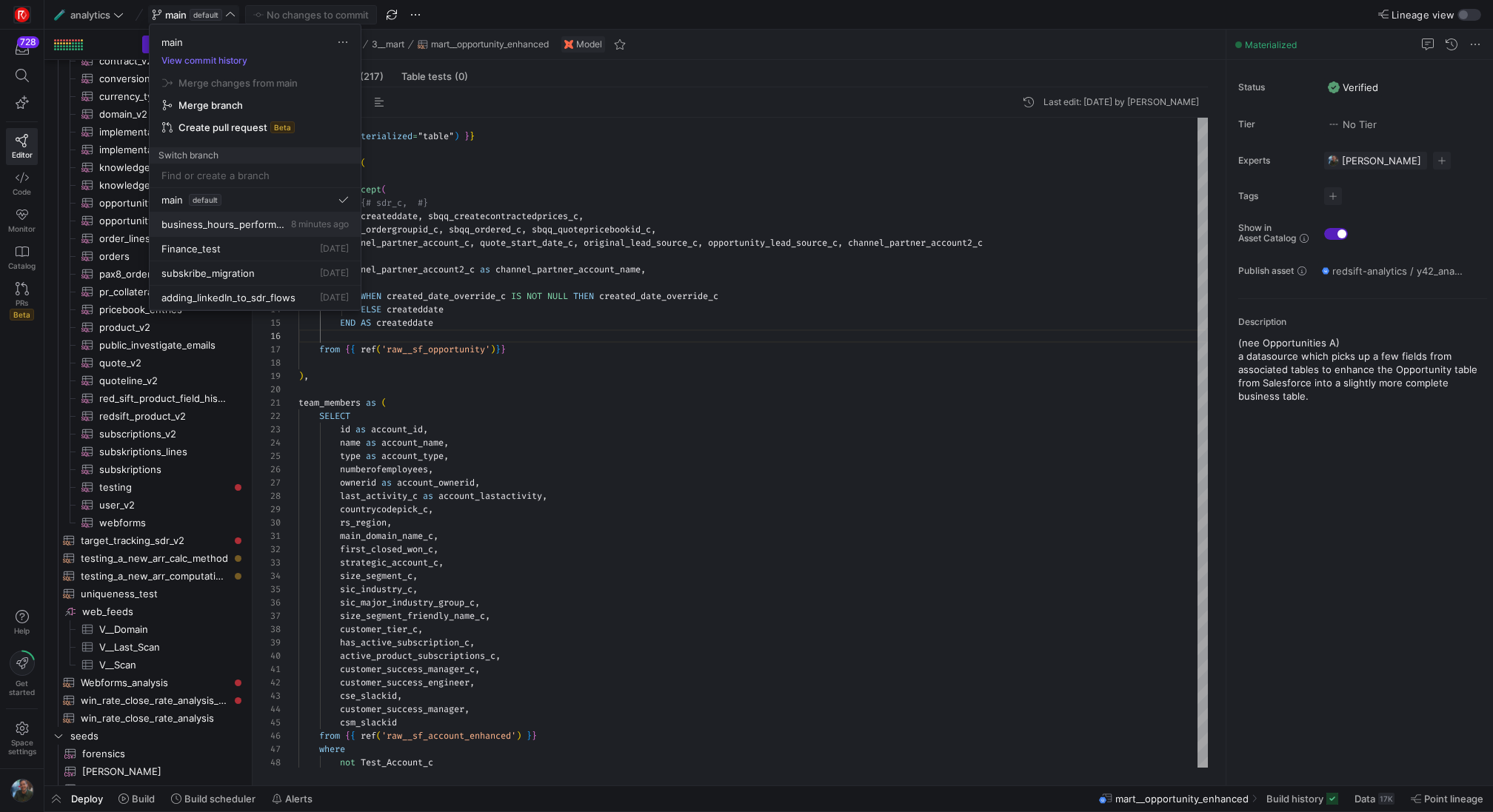
click at [251, 224] on span "business_hours_performance_test" at bounding box center [225, 225] width 127 height 12
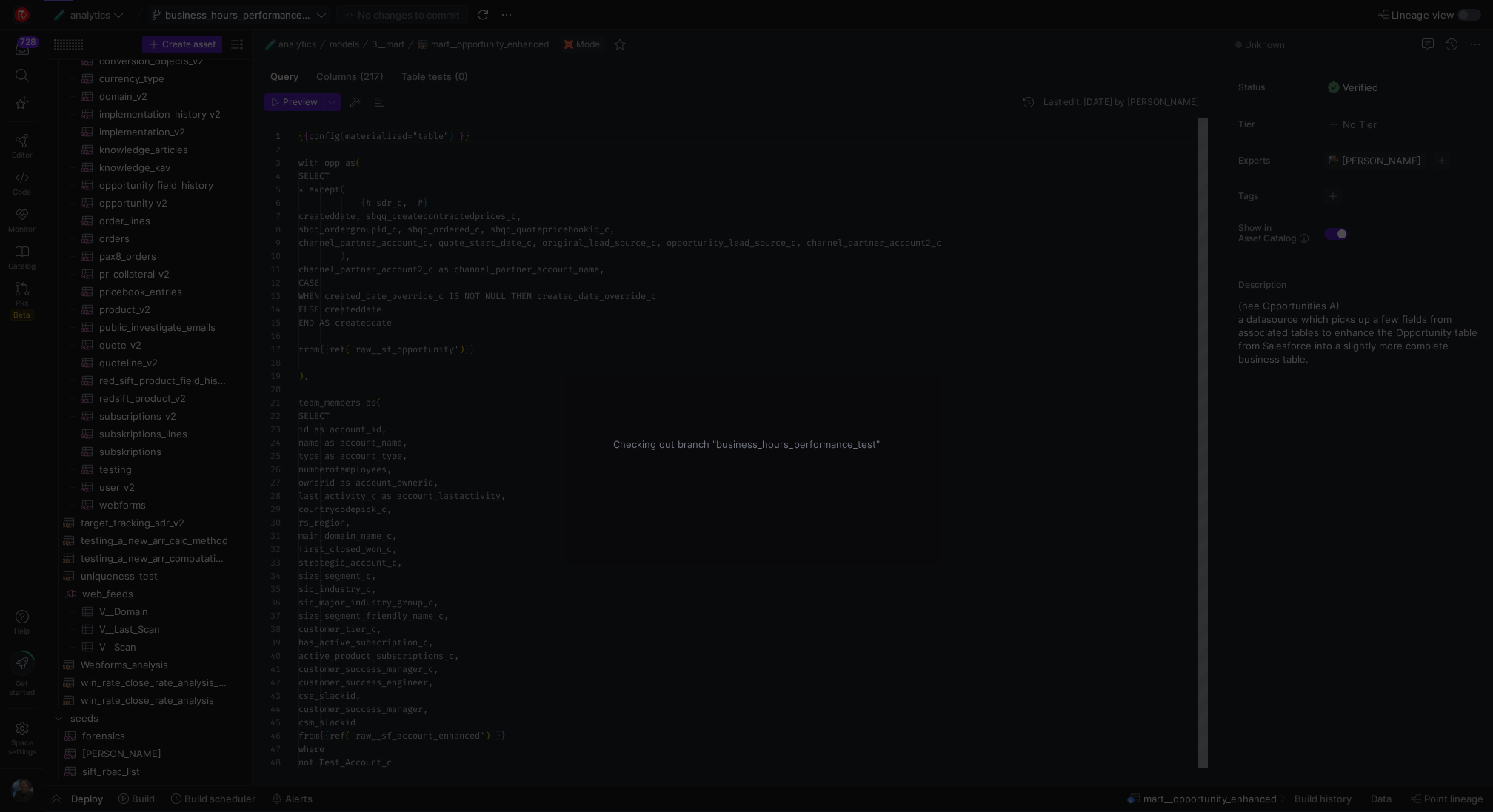
scroll to position [134, 0]
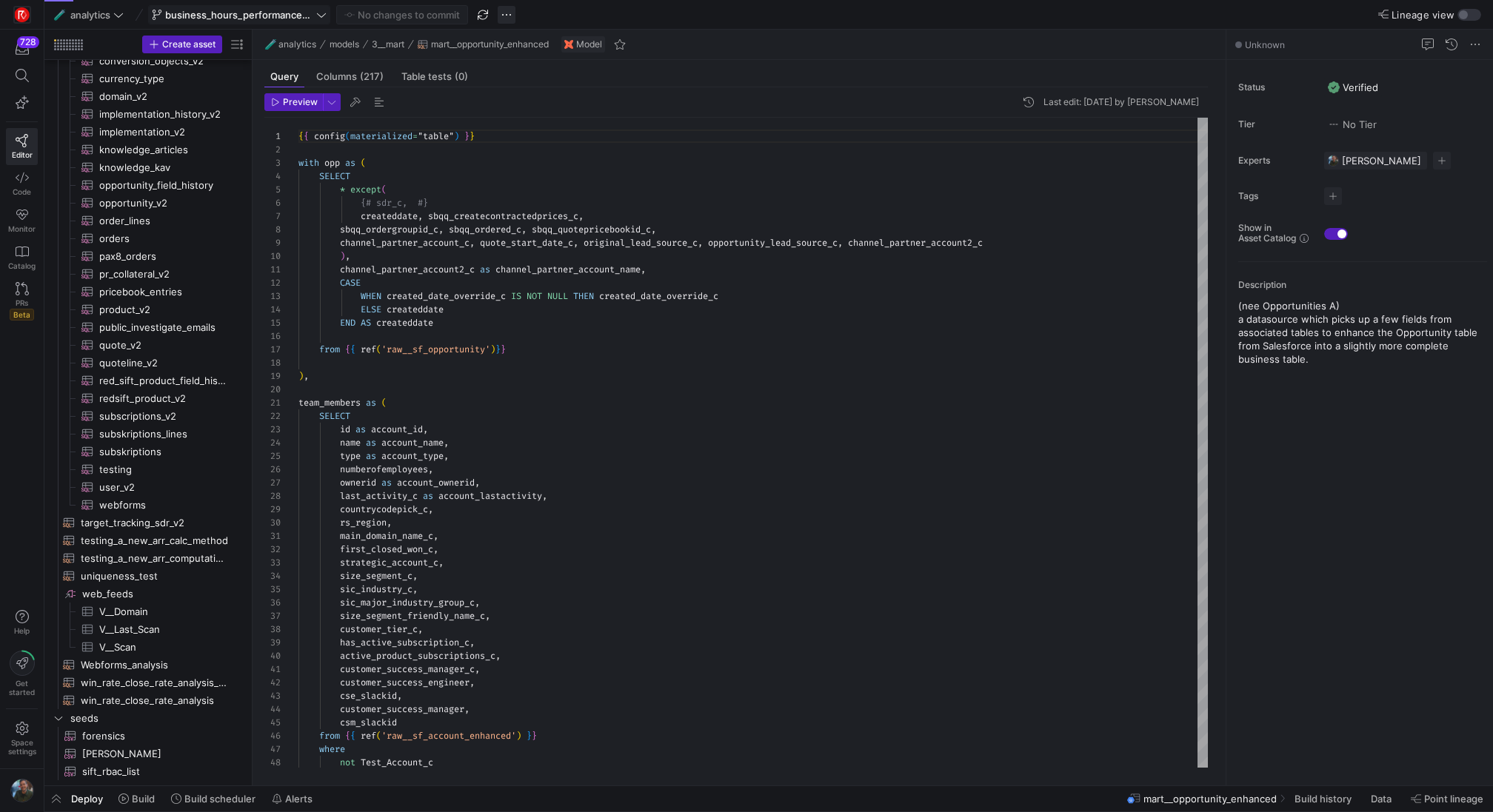
click at [505, 12] on span "button" at bounding box center [507, 15] width 18 height 18
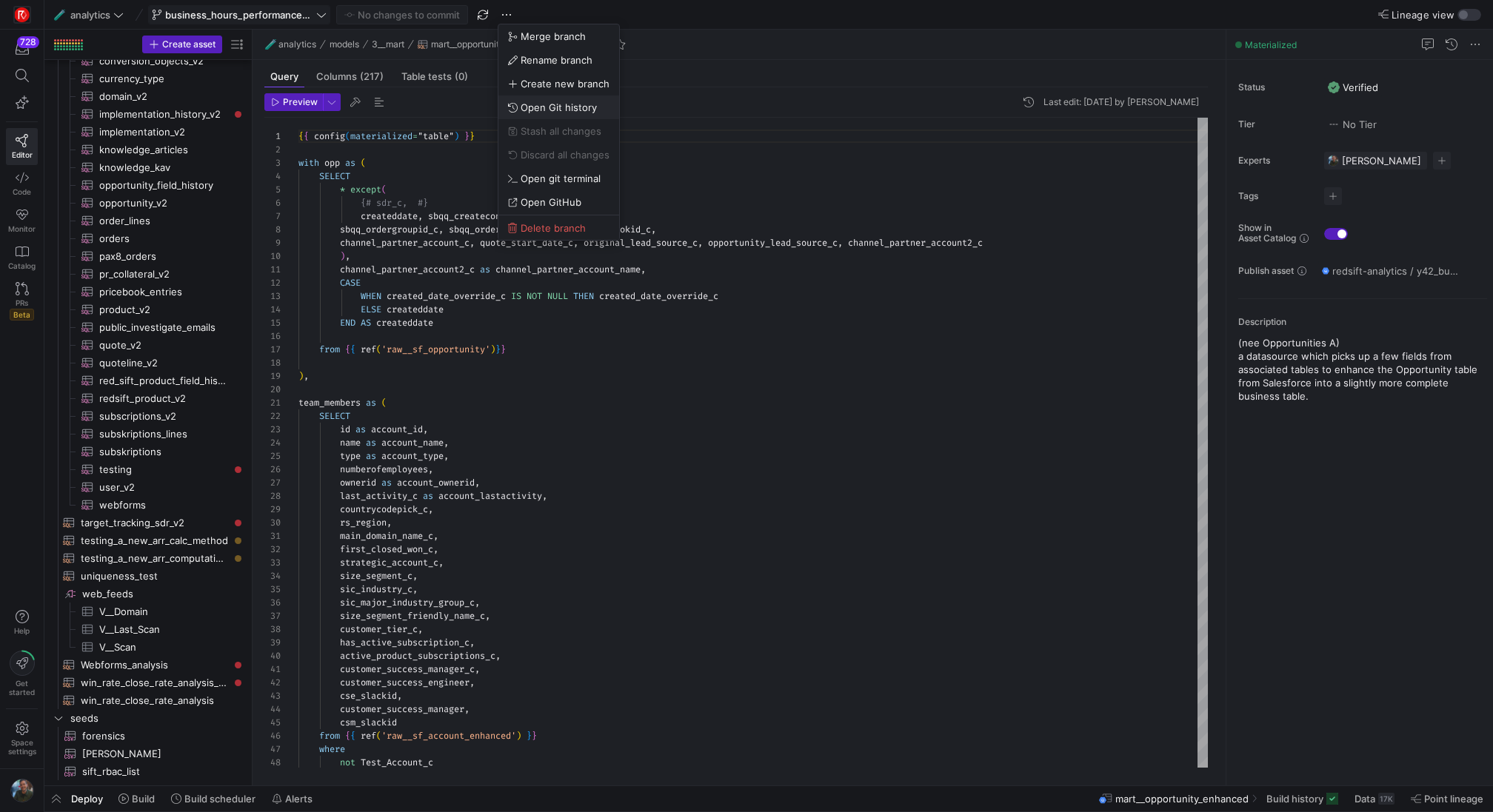
click at [580, 111] on span "Open Git history" at bounding box center [558, 108] width 76 height 12
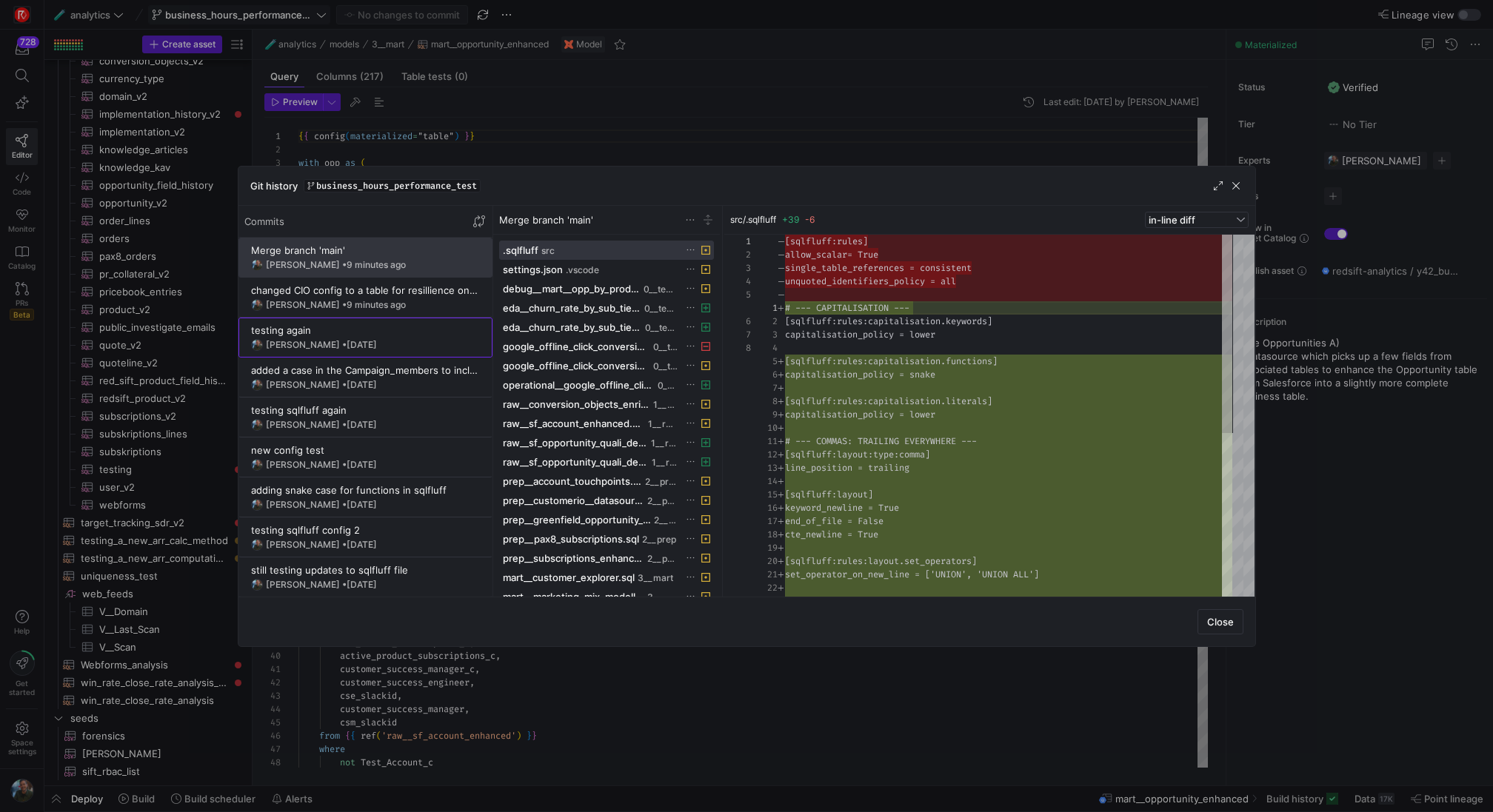
click at [395, 343] on div "[PERSON_NAME] • [DATE]" at bounding box center [365, 345] width 229 height 12
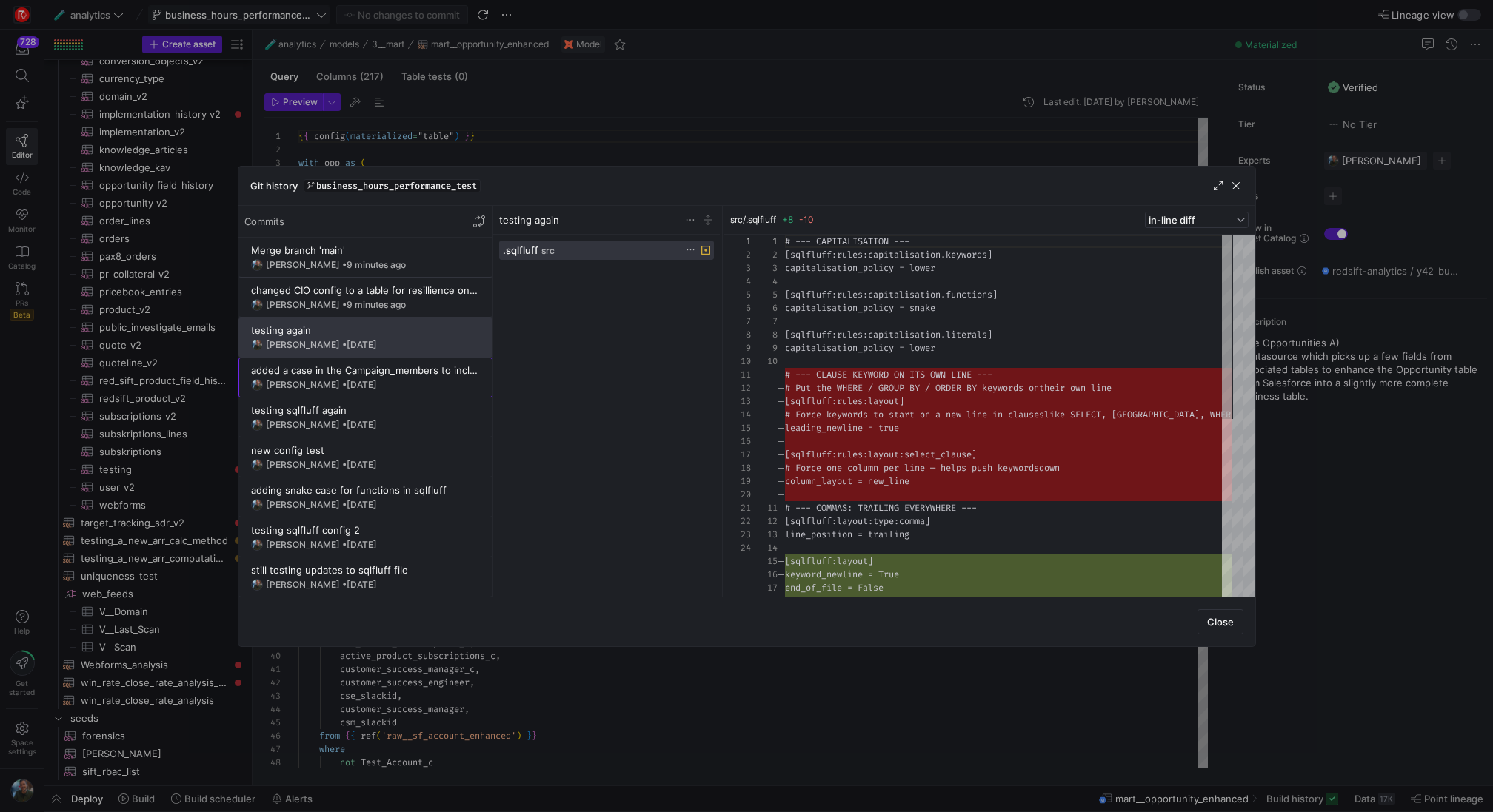
click at [394, 383] on div "[PERSON_NAME] • [DATE]" at bounding box center [365, 385] width 229 height 12
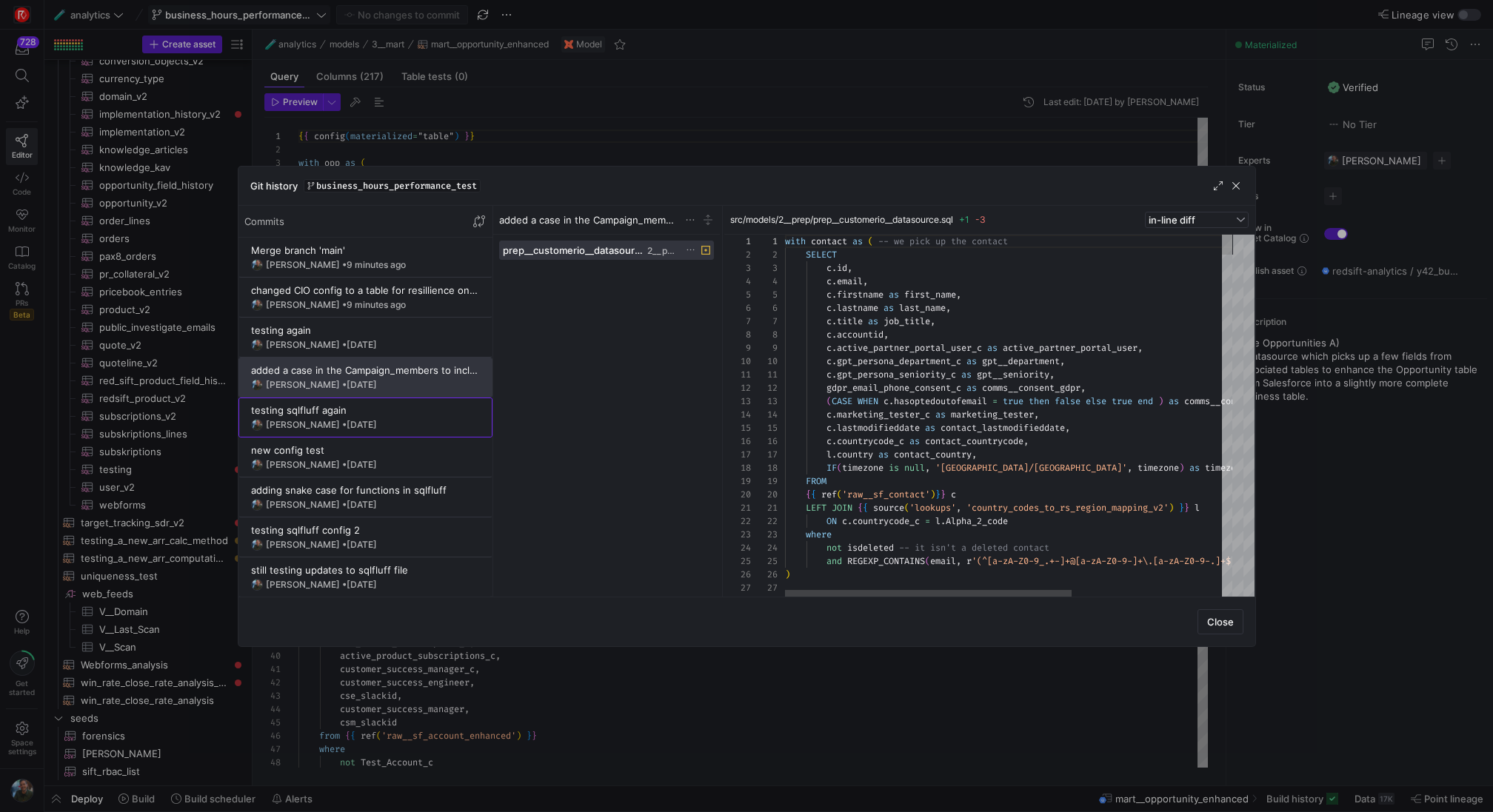
click at [389, 427] on div "[PERSON_NAME] • [DATE]" at bounding box center [365, 425] width 229 height 12
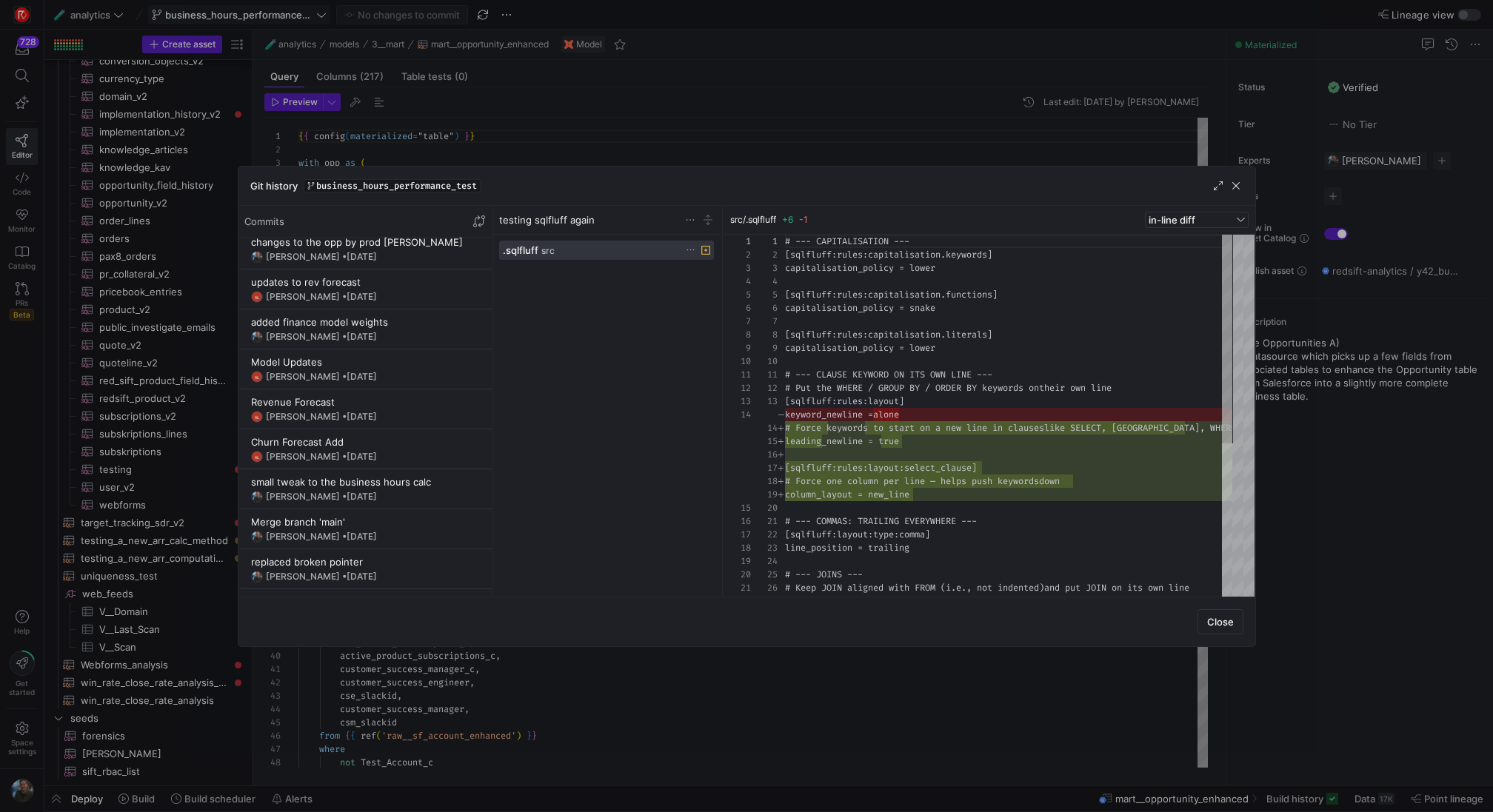
scroll to position [3960, 0]
click at [1238, 180] on span "button" at bounding box center [1235, 185] width 15 height 15
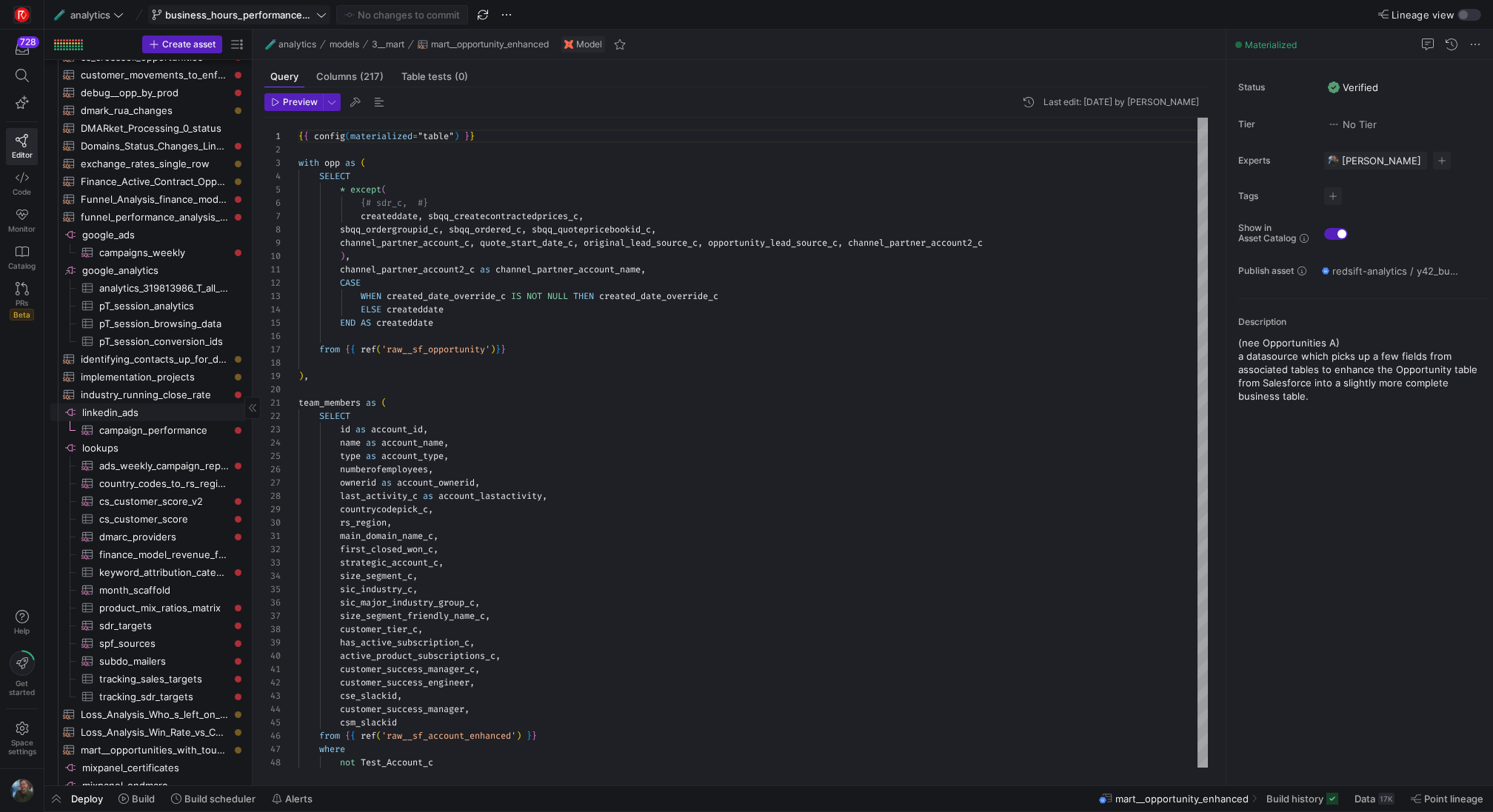
scroll to position [387, 0]
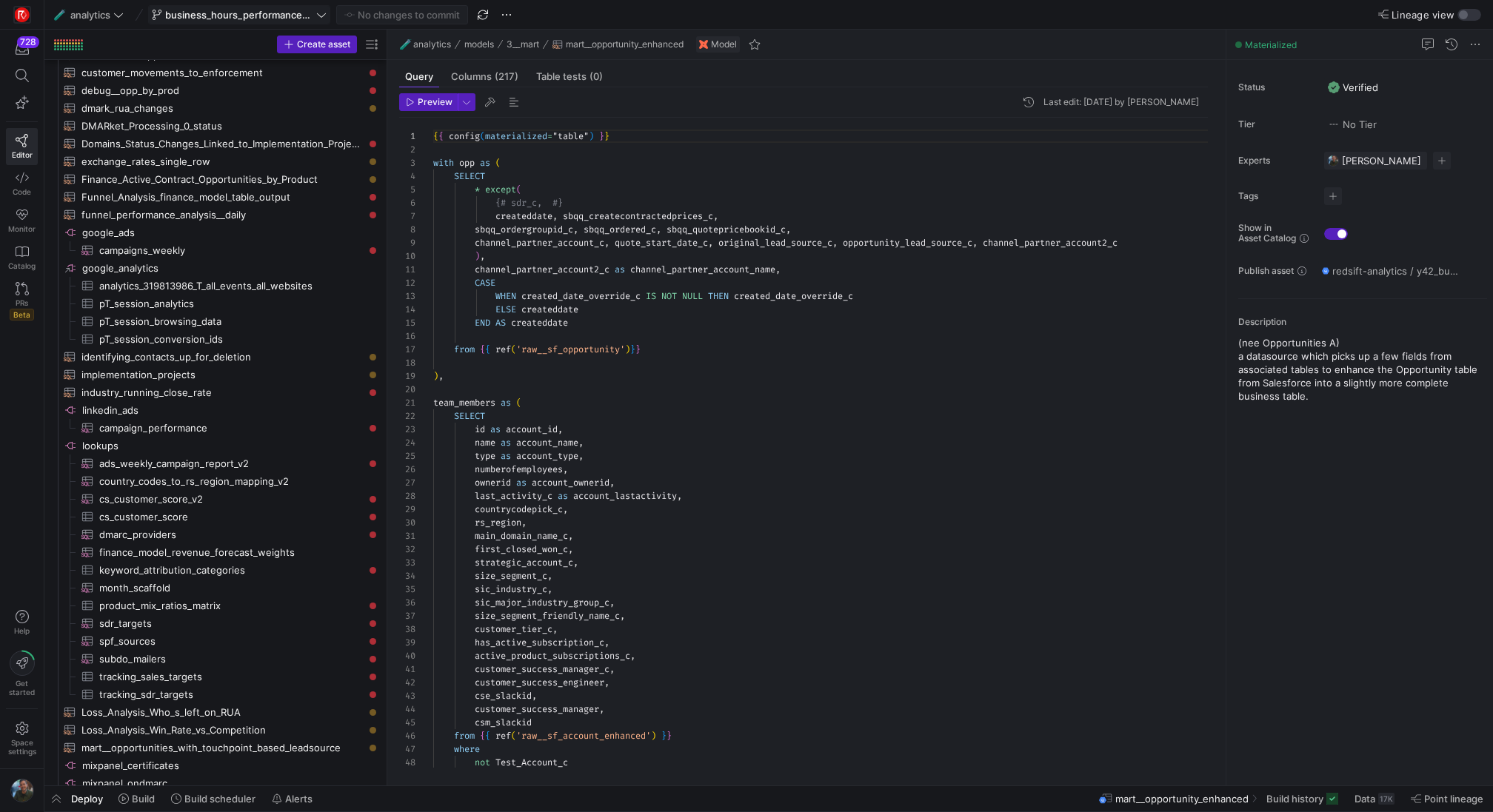
drag, startPoint x: 251, startPoint y: 434, endPoint x: 387, endPoint y: 438, distance: 136.1
click at [387, 438] on div at bounding box center [387, 407] width 1 height 756
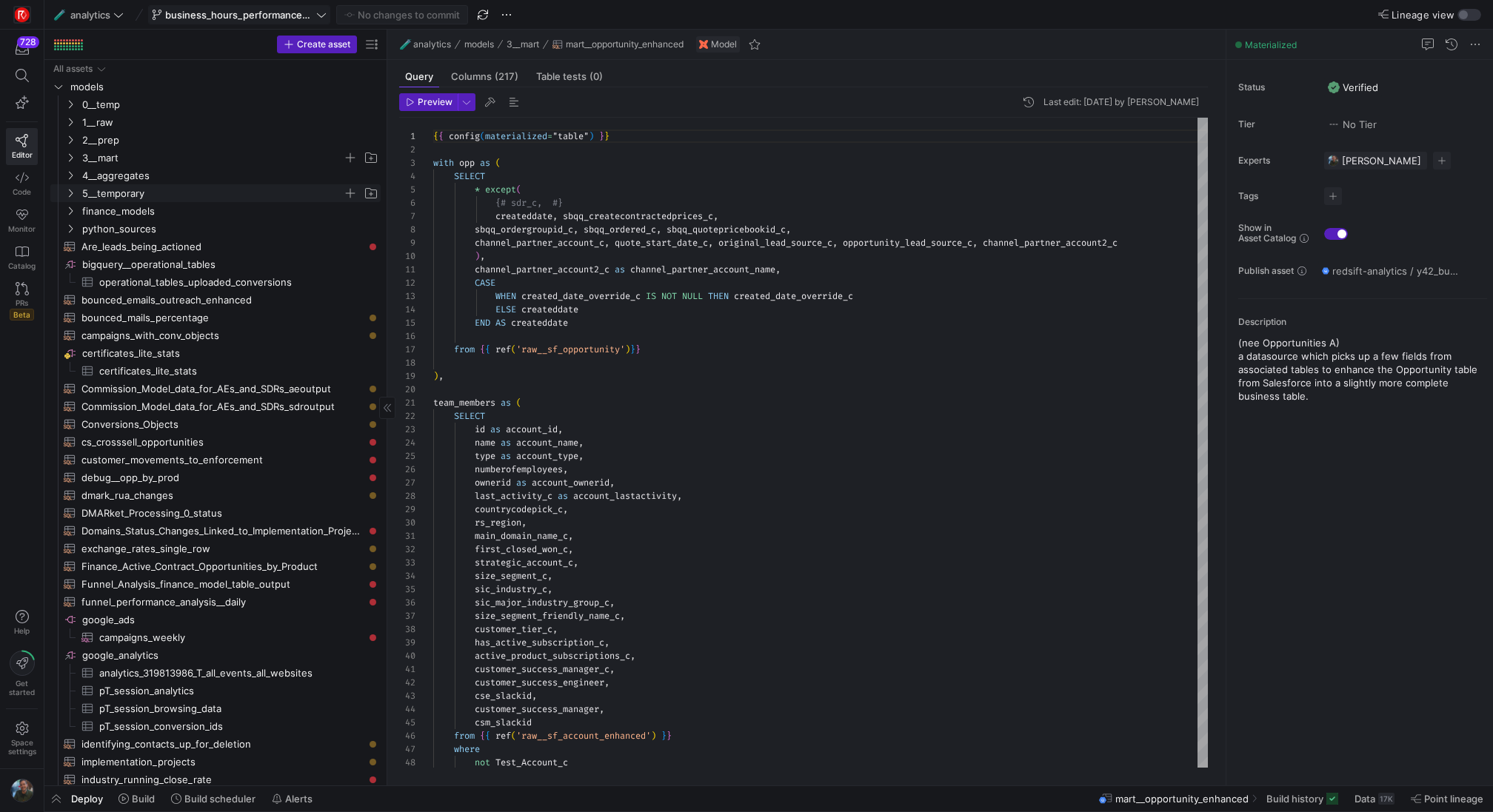
click at [146, 191] on span "5__temporary" at bounding box center [212, 193] width 260 height 17
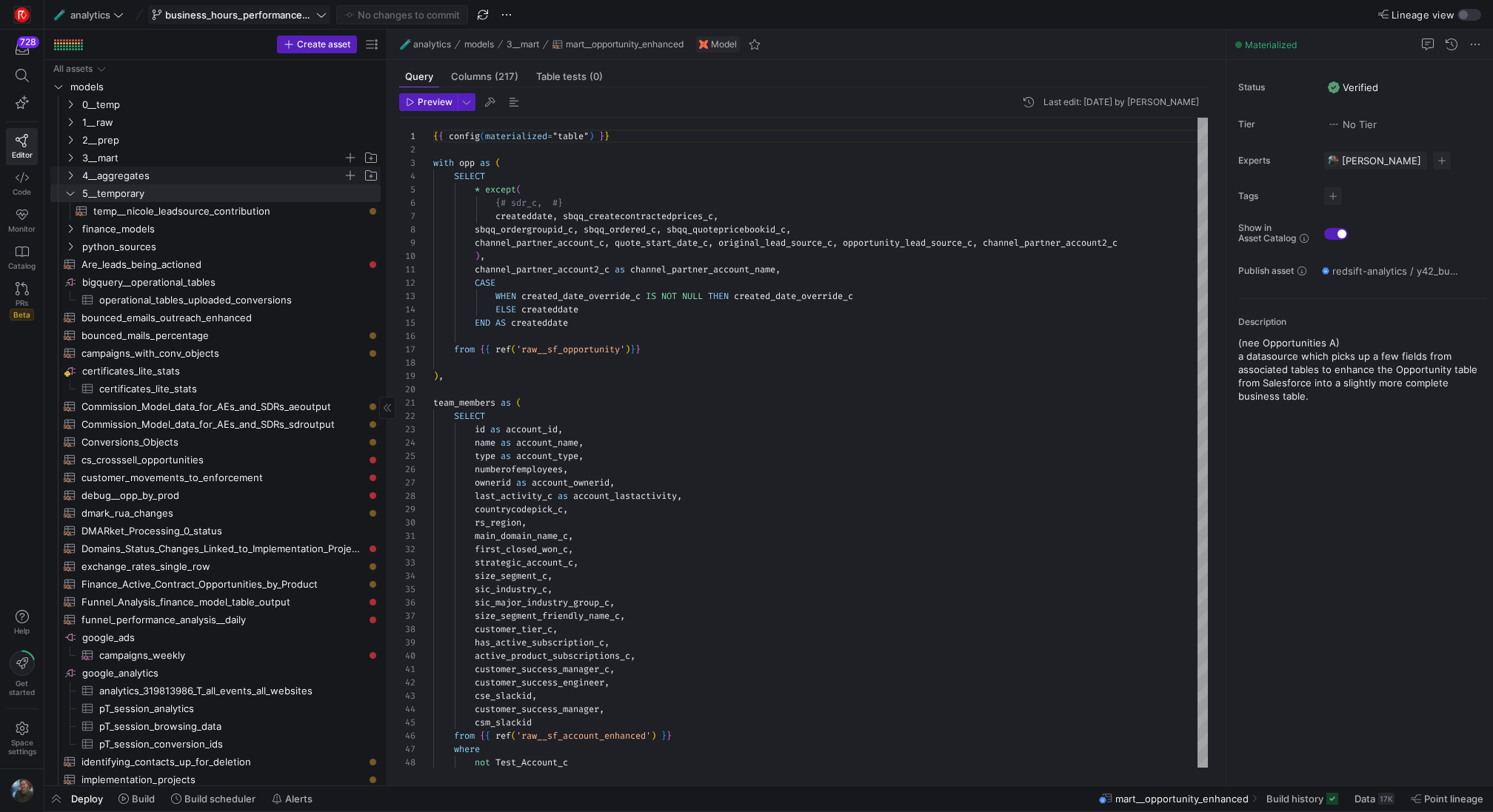
click at [161, 178] on span "4__aggregates" at bounding box center [212, 175] width 260 height 17
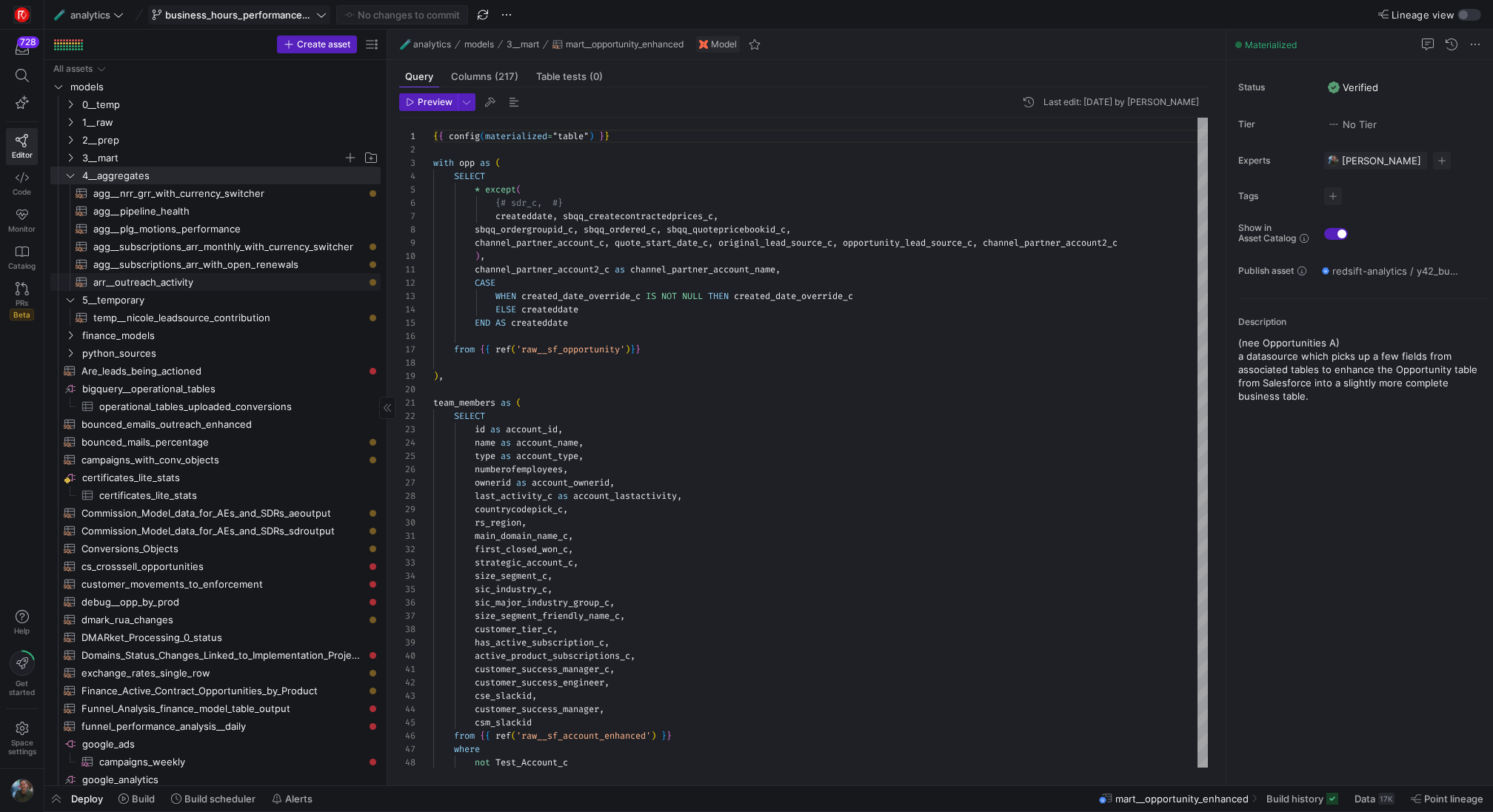
click at [176, 282] on span "arr__outreach_activity​​​​​​​​​​" at bounding box center [228, 282] width 270 height 17
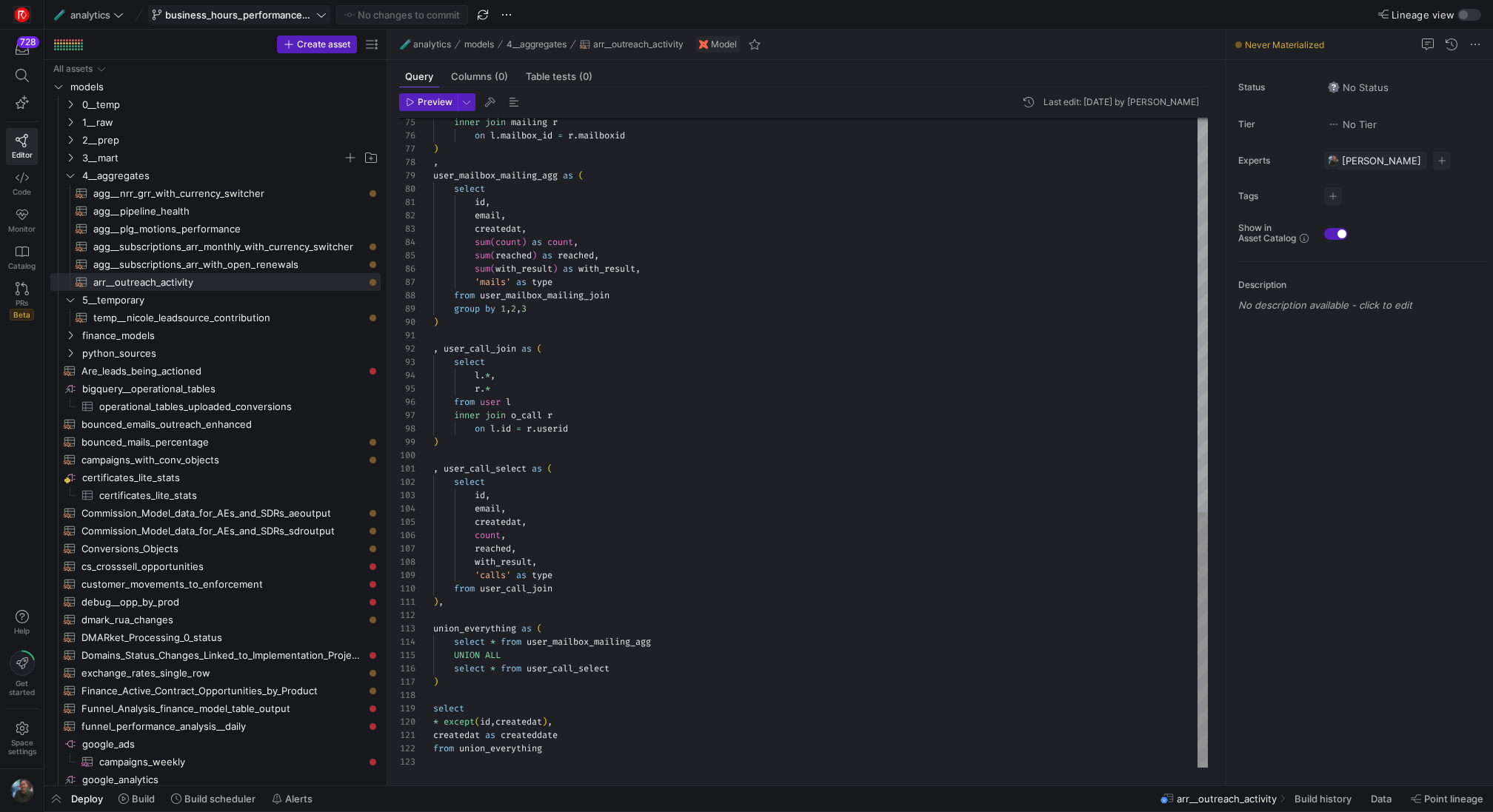
type textarea ", user_call_join as ( select l.*, r.* from user l inner join o_call r on [DOMAI…"
click at [432, 107] on span "Preview" at bounding box center [434, 102] width 35 height 10
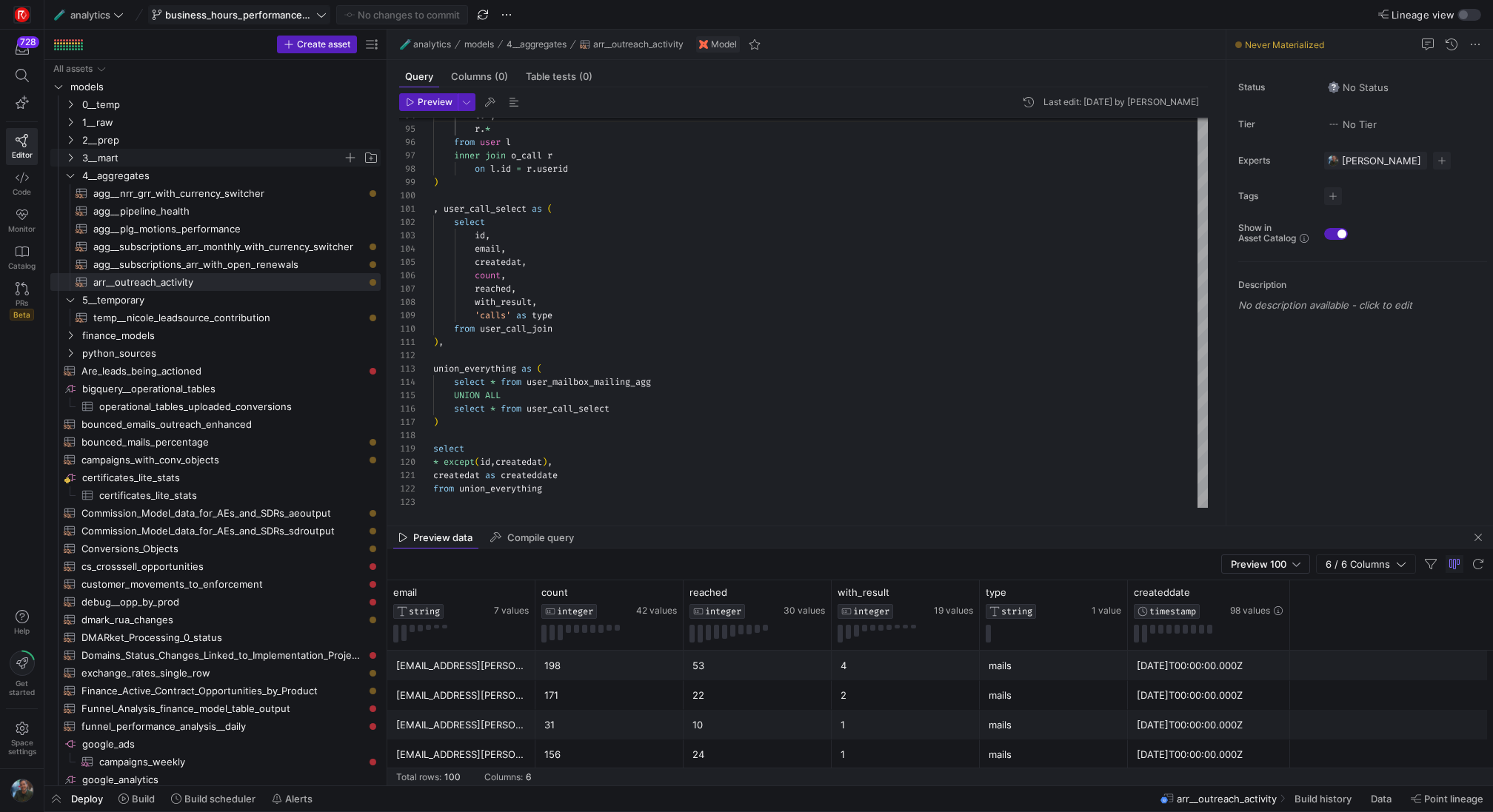
click at [156, 157] on span "3__mart" at bounding box center [212, 157] width 260 height 17
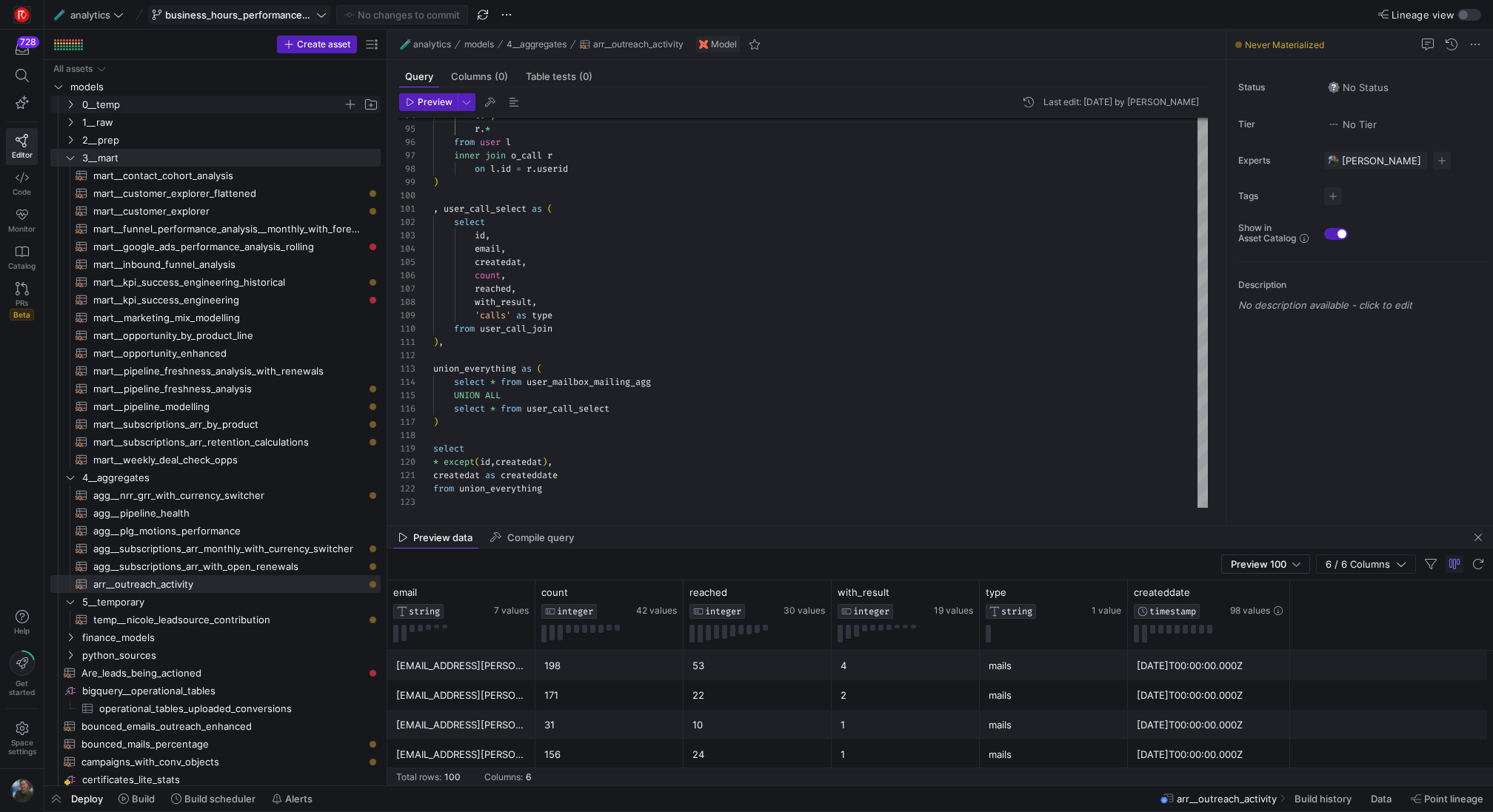
click at [172, 99] on span "0__temp" at bounding box center [212, 104] width 260 height 17
